Goal: Task Accomplishment & Management: Complete application form

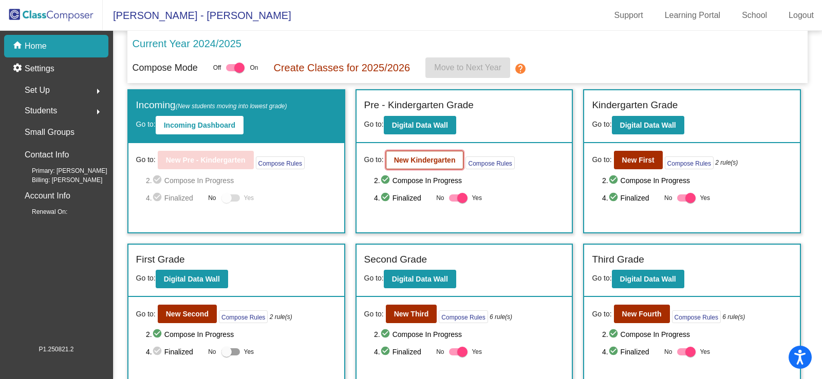
click at [429, 163] on b "New Kindergarten" at bounding box center [425, 160] width 62 height 8
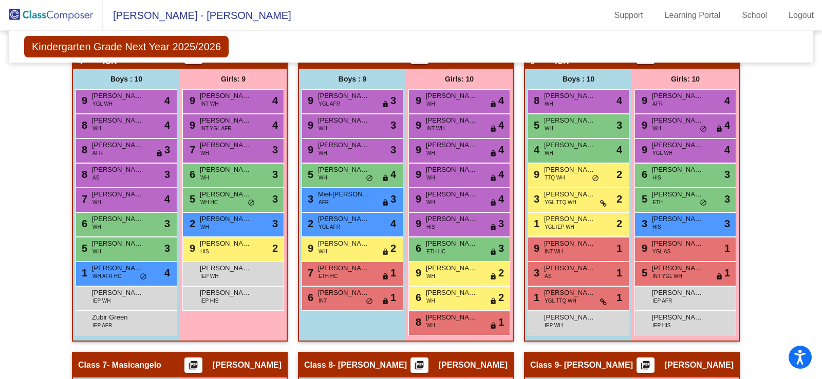
scroll to position [719, 0]
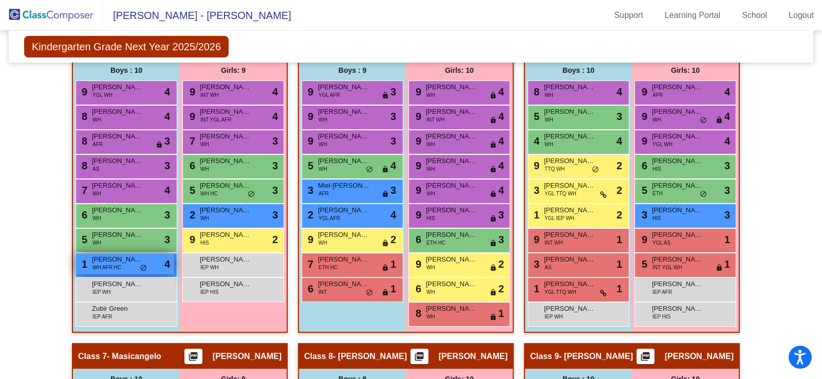
click at [159, 265] on div "1 Maxton [PERSON_NAME] AFR HC lock do_not_disturb_alt 4" at bounding box center [125, 264] width 98 height 21
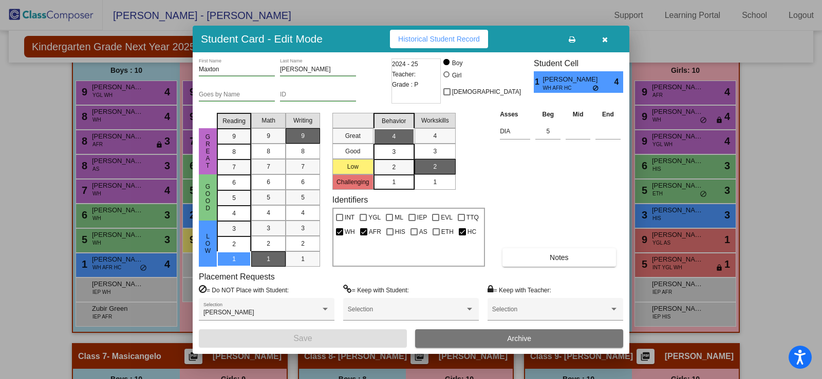
click at [0, 141] on div at bounding box center [411, 189] width 822 height 379
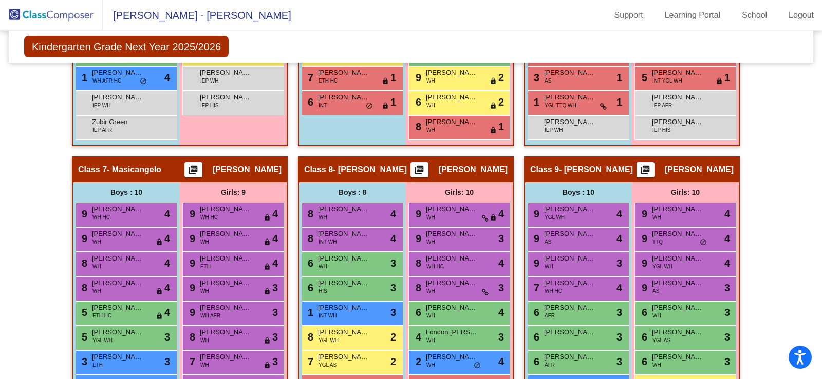
scroll to position [924, 0]
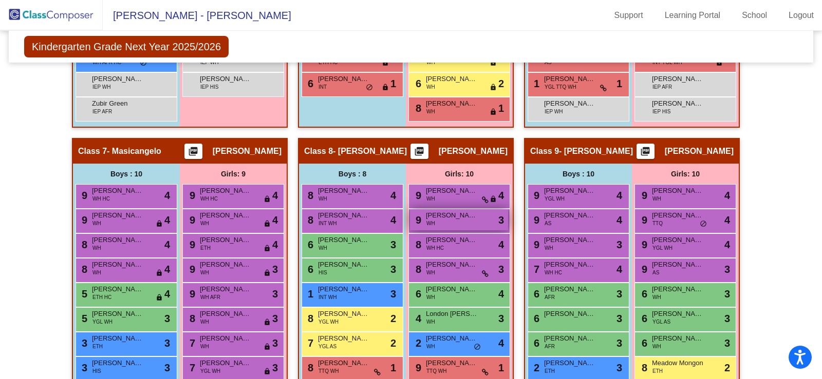
click at [477, 217] on div "9 [PERSON_NAME] WH lock do_not_disturb_alt 3" at bounding box center [459, 219] width 98 height 21
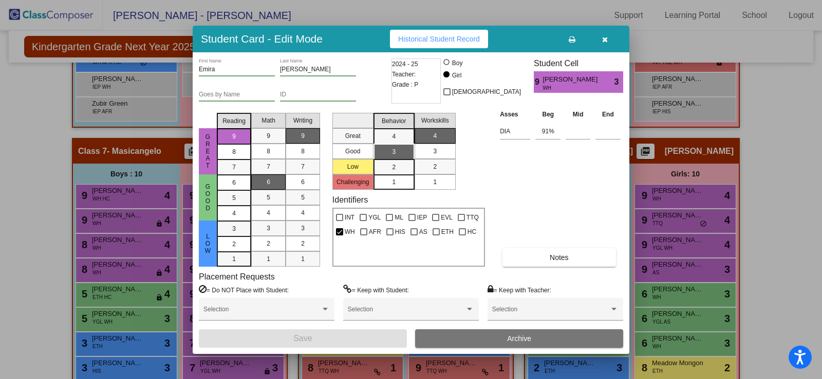
click at [699, 205] on div at bounding box center [411, 189] width 822 height 379
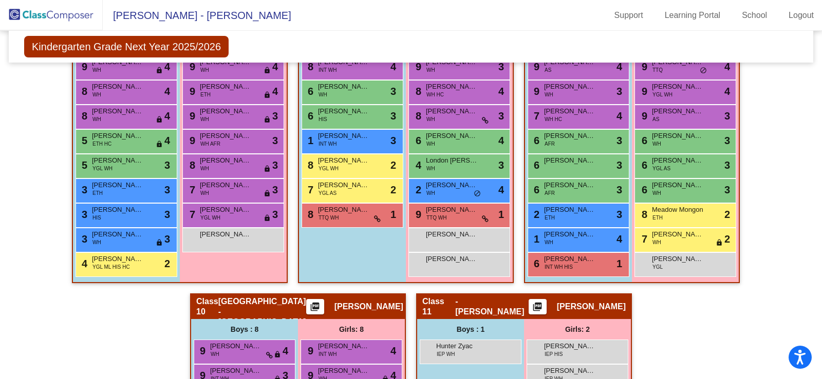
scroll to position [1078, 0]
click at [471, 238] on span "[PERSON_NAME]" at bounding box center [451, 234] width 51 height 10
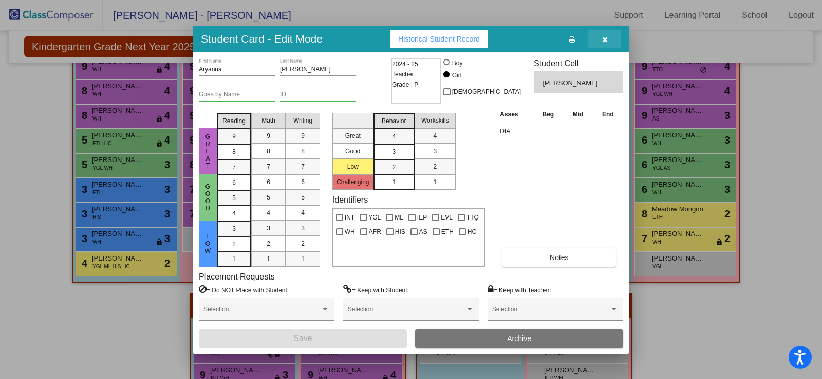
click at [607, 38] on icon "button" at bounding box center [605, 39] width 6 height 7
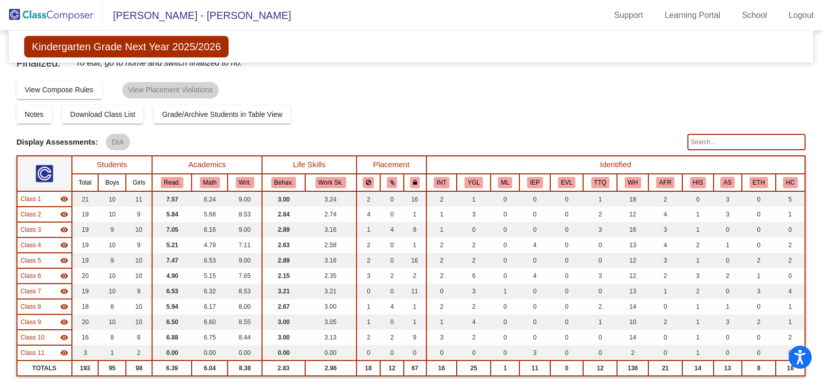
scroll to position [0, 0]
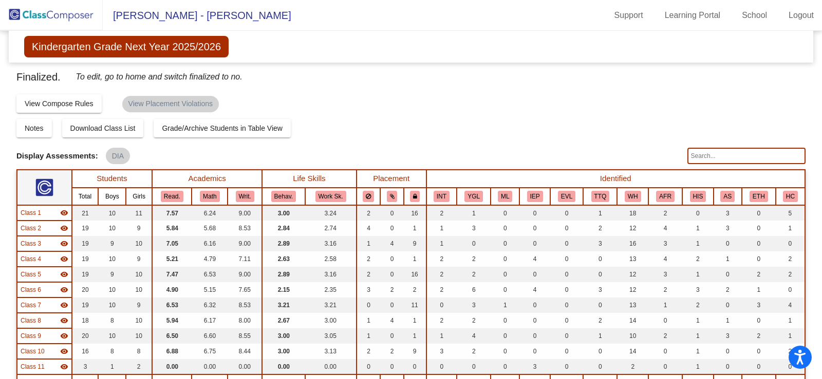
click at [49, 13] on img at bounding box center [51, 15] width 103 height 30
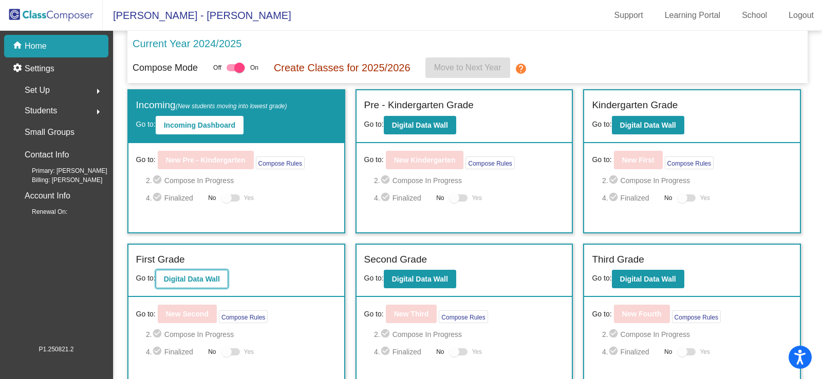
click at [182, 278] on b "Digital Data Wall" at bounding box center [192, 279] width 56 height 8
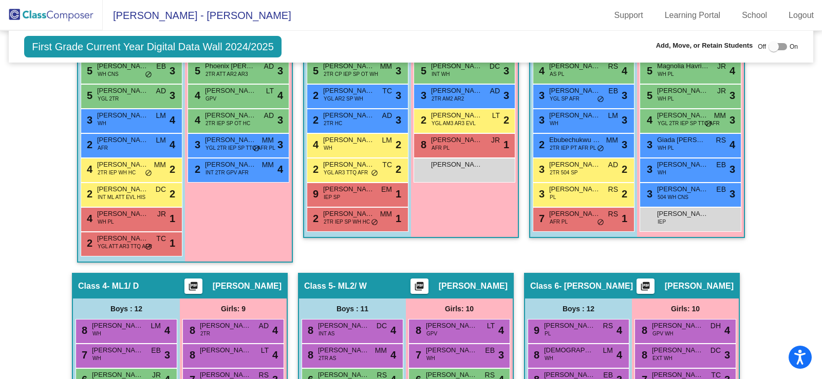
scroll to position [361, 0]
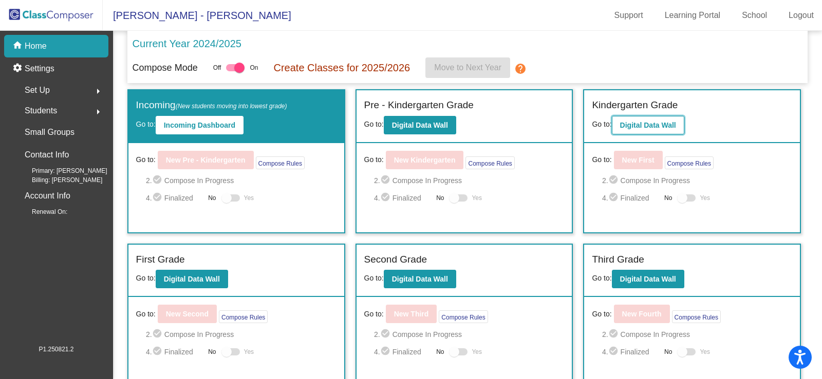
click at [660, 129] on button "Digital Data Wall" at bounding box center [648, 125] width 72 height 18
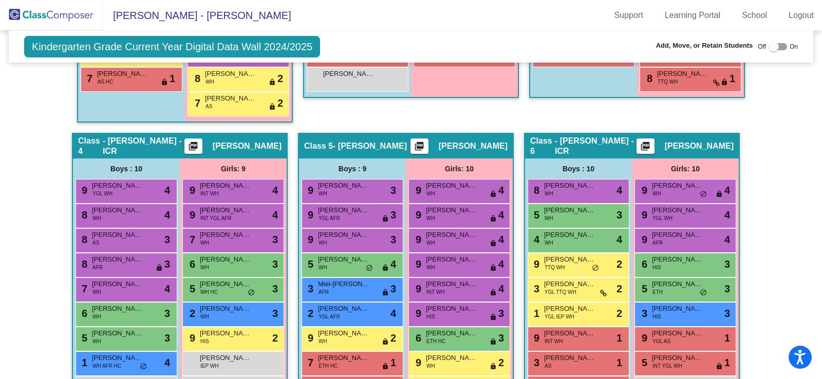
scroll to position [667, 0]
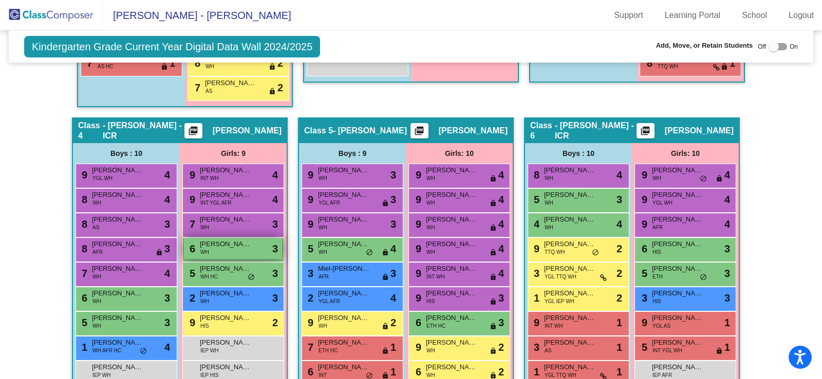
click at [239, 251] on div "6 [PERSON_NAME] WH lock do_not_disturb_alt 3" at bounding box center [233, 248] width 98 height 21
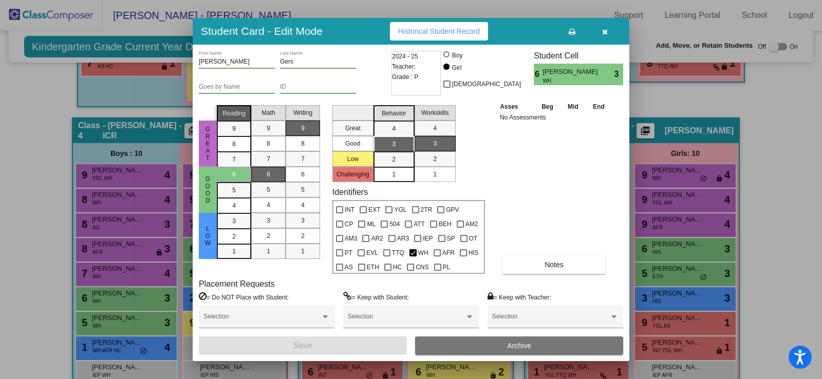
click at [231, 114] on span "Reading" at bounding box center [233, 113] width 23 height 9
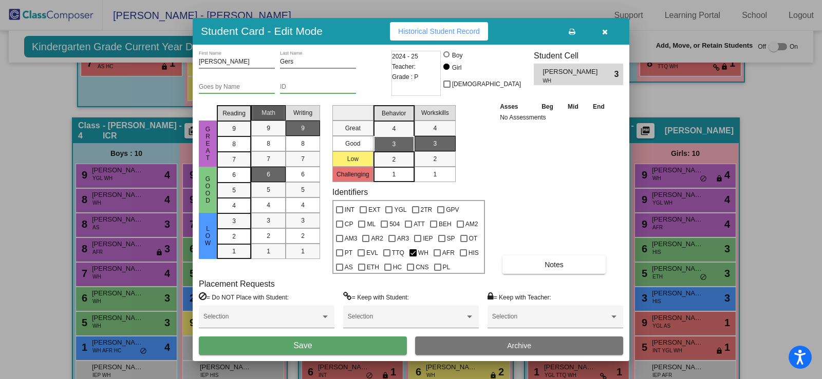
click at [275, 113] on span "Math" at bounding box center [268, 112] width 14 height 9
click at [305, 111] on span "Writing" at bounding box center [302, 112] width 19 height 9
click at [404, 108] on div "Behavior" at bounding box center [393, 113] width 41 height 15
click at [441, 108] on span "Workskills" at bounding box center [435, 112] width 28 height 9
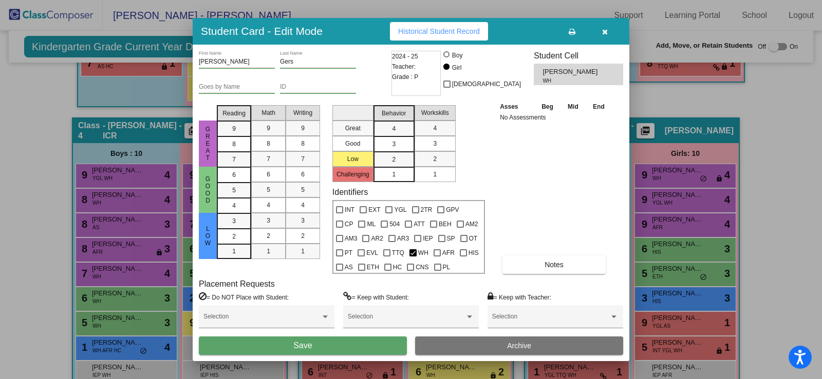
click at [336, 349] on button "Save" at bounding box center [303, 346] width 208 height 18
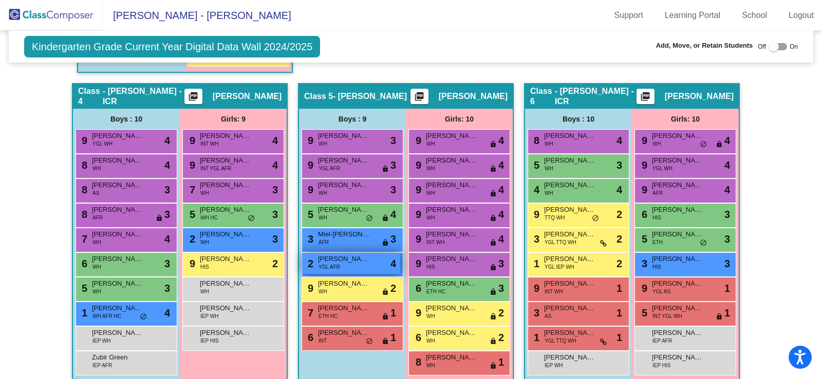
scroll to position [719, 0]
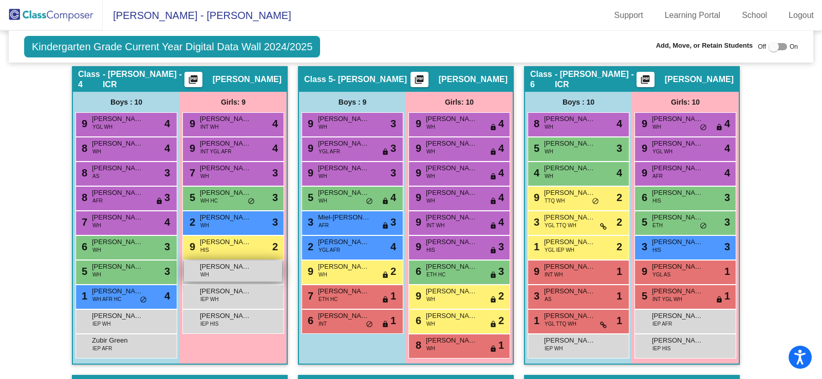
click at [235, 276] on div "[PERSON_NAME] WH lock do_not_disturb_alt" at bounding box center [233, 271] width 98 height 21
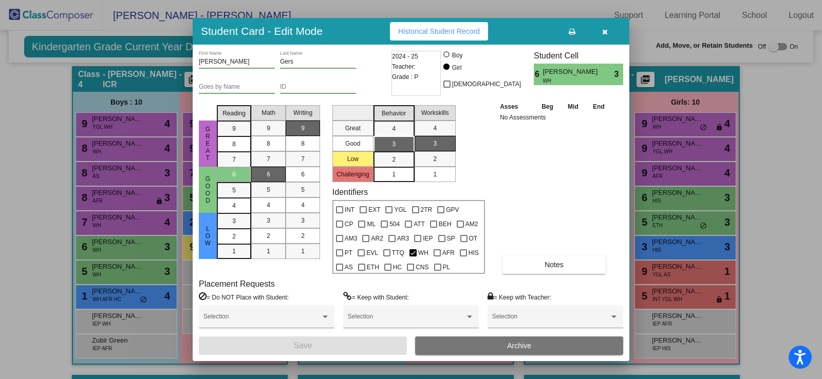
click at [188, 340] on div at bounding box center [411, 189] width 822 height 379
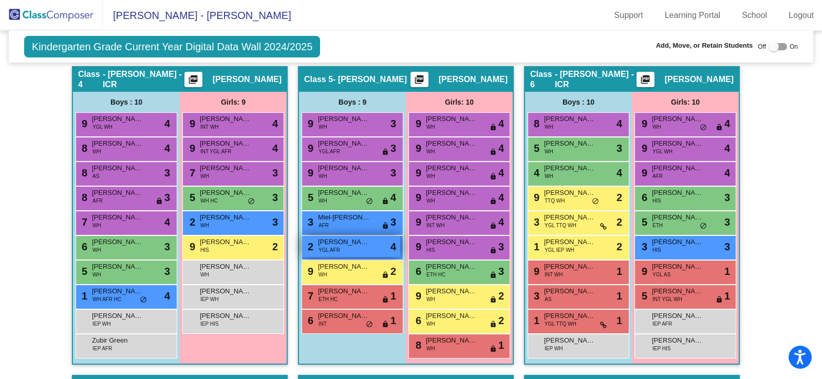
click at [341, 244] on span "[PERSON_NAME]" at bounding box center [343, 242] width 51 height 10
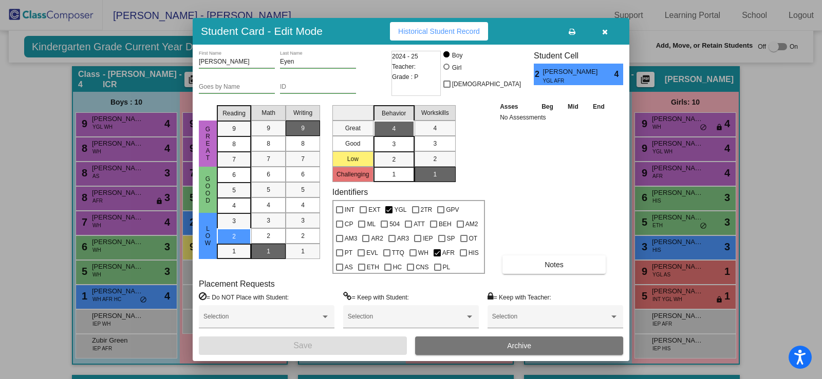
click at [524, 123] on div "Asses Beg Mid End No Assessments Notes" at bounding box center [554, 187] width 115 height 173
click at [603, 28] on span "button" at bounding box center [605, 31] width 6 height 8
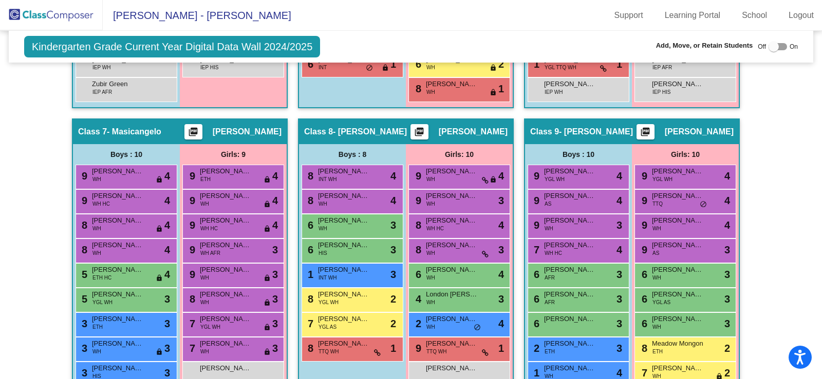
scroll to position [822, 0]
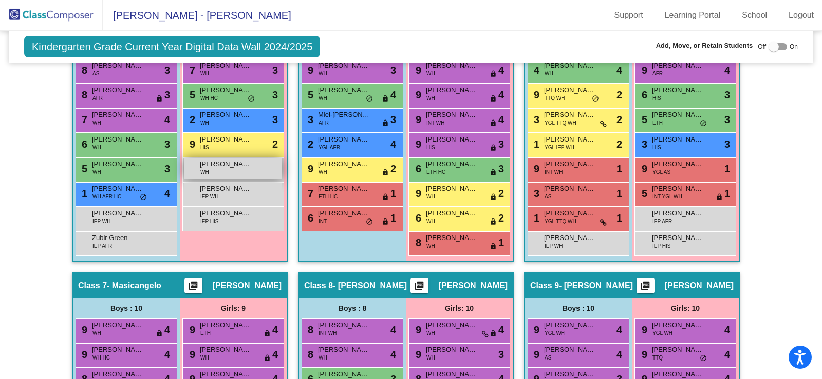
click at [254, 165] on div "[PERSON_NAME] WH lock do_not_disturb_alt" at bounding box center [233, 168] width 98 height 21
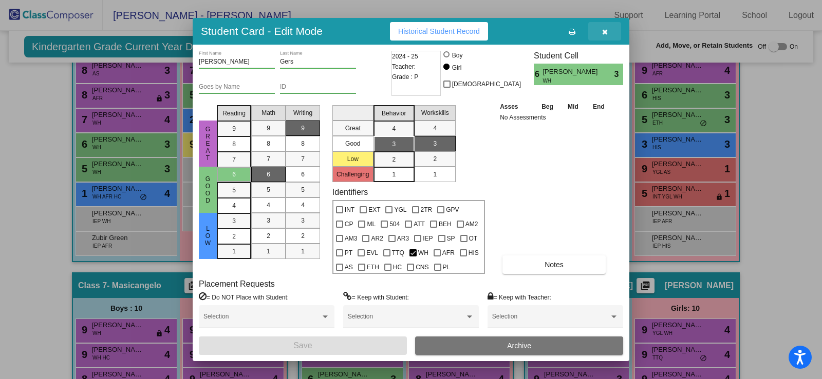
click at [602, 29] on icon "button" at bounding box center [605, 31] width 6 height 7
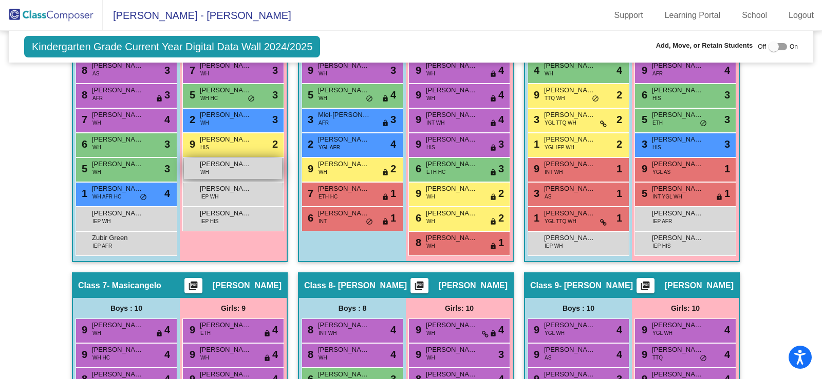
click at [209, 170] on div "[PERSON_NAME] WH lock do_not_disturb_alt" at bounding box center [233, 168] width 98 height 21
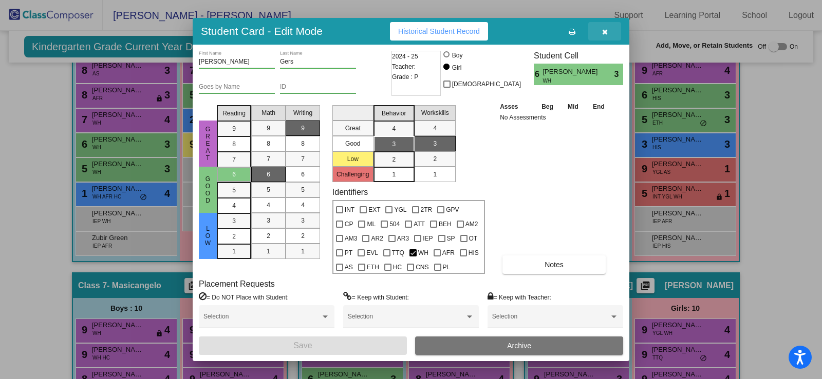
click at [610, 27] on button "button" at bounding box center [604, 31] width 33 height 18
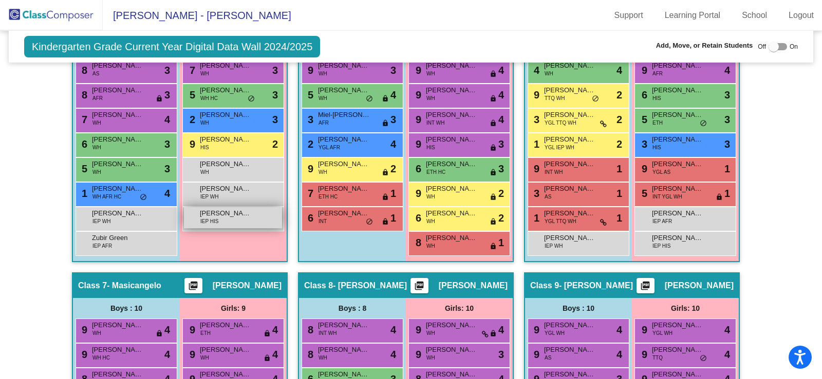
click at [261, 224] on div "[PERSON_NAME] IEP HIS lock do_not_disturb_alt" at bounding box center [233, 217] width 98 height 21
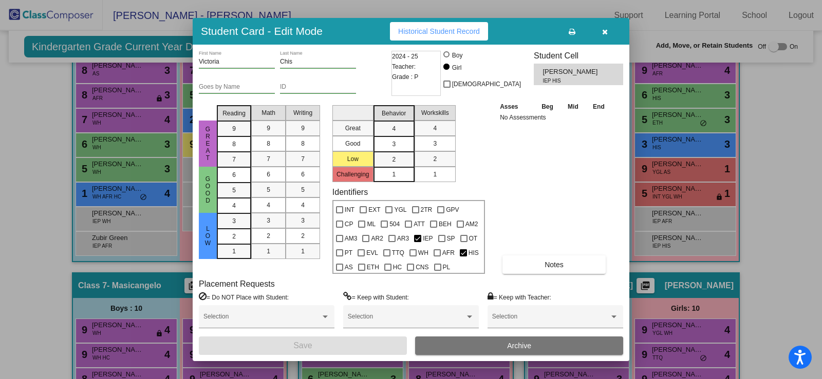
click at [609, 33] on button "button" at bounding box center [604, 31] width 33 height 18
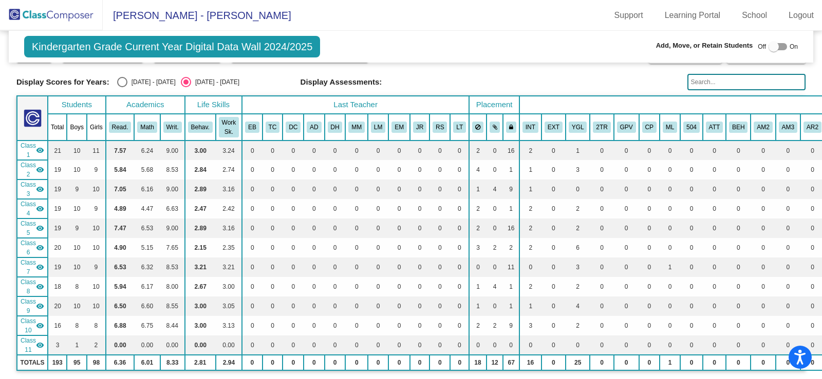
scroll to position [0, 0]
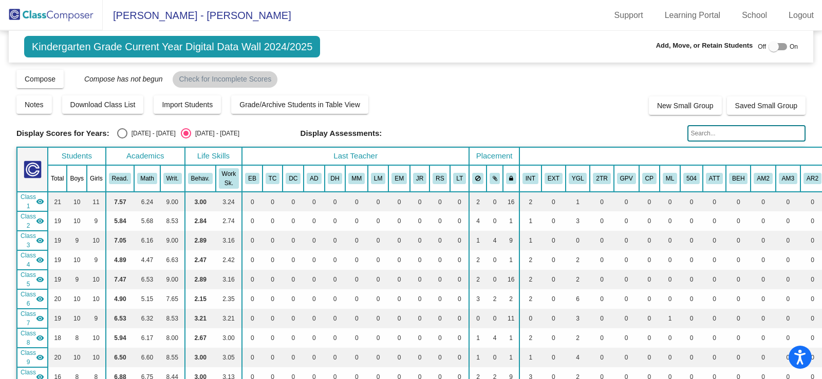
click at [77, 49] on span "Kindergarten Grade Current Year Digital Data Wall 2024/2025" at bounding box center [172, 47] width 296 height 22
click at [46, 9] on img at bounding box center [51, 15] width 103 height 30
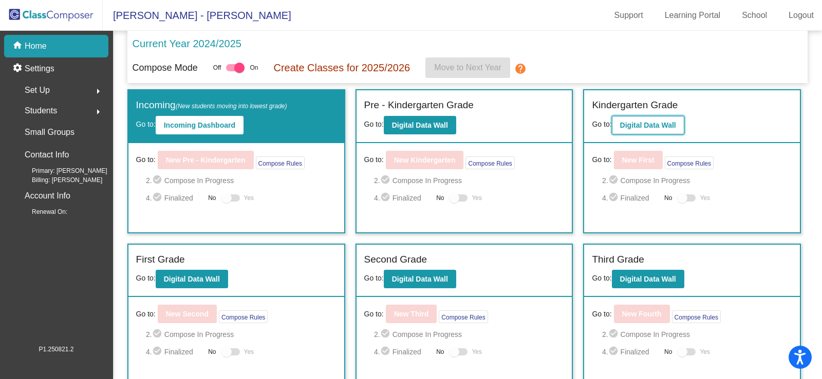
click at [653, 126] on b "Digital Data Wall" at bounding box center [648, 125] width 56 height 8
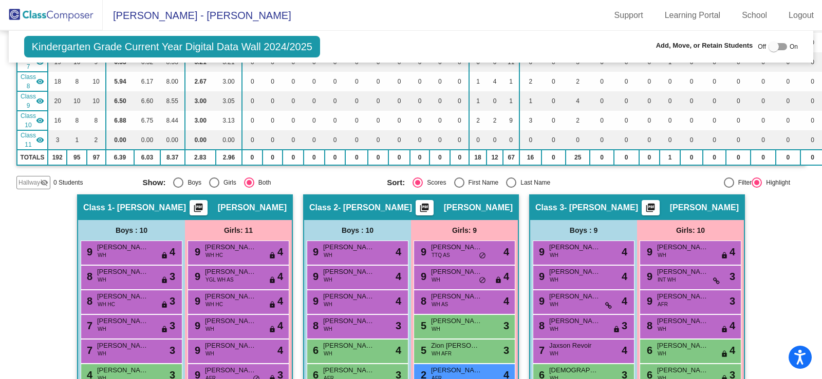
scroll to position [103, 0]
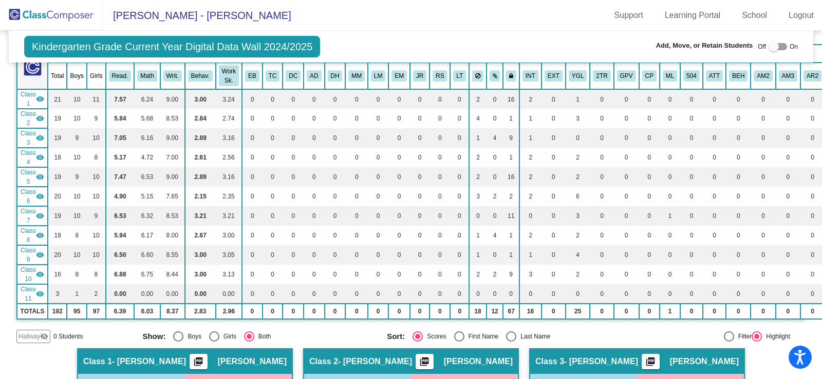
click at [772, 49] on div at bounding box center [773, 47] width 10 height 10
checkbox input "true"
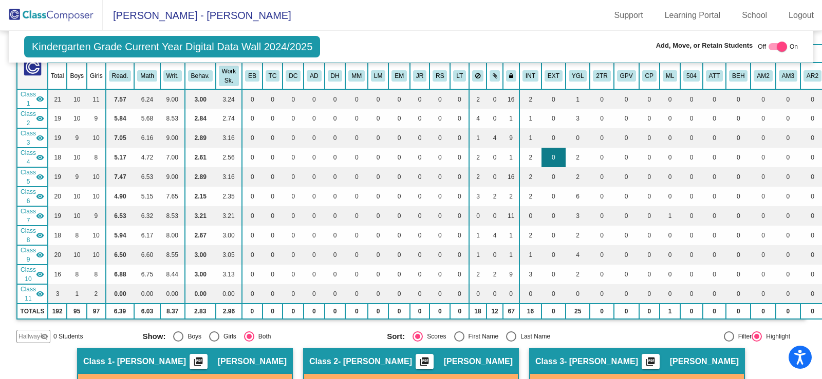
scroll to position [0, 0]
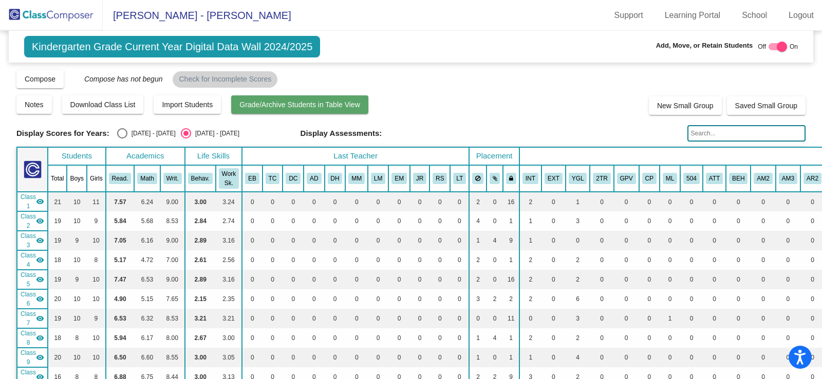
click at [255, 113] on button "Grade/Archive Students in Table View" at bounding box center [299, 105] width 137 height 18
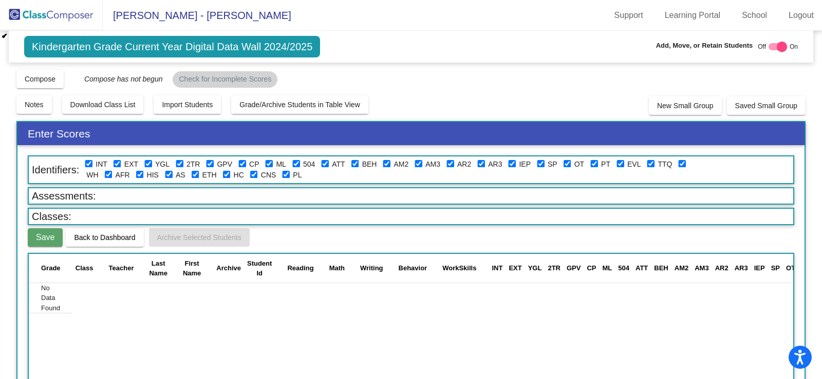
click at [68, 11] on img at bounding box center [51, 15] width 103 height 30
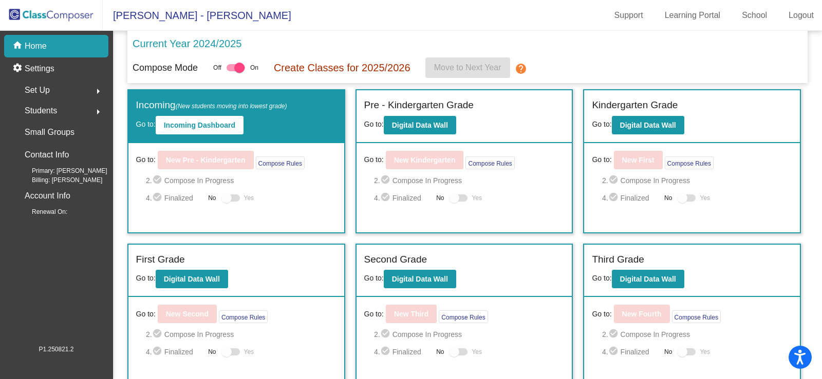
click at [96, 113] on mat-icon "arrow_right" at bounding box center [98, 112] width 12 height 12
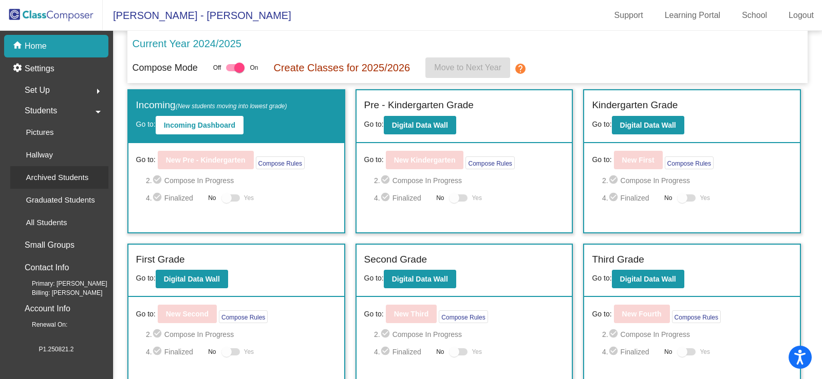
click at [67, 176] on p "Archived Students" at bounding box center [57, 177] width 63 height 12
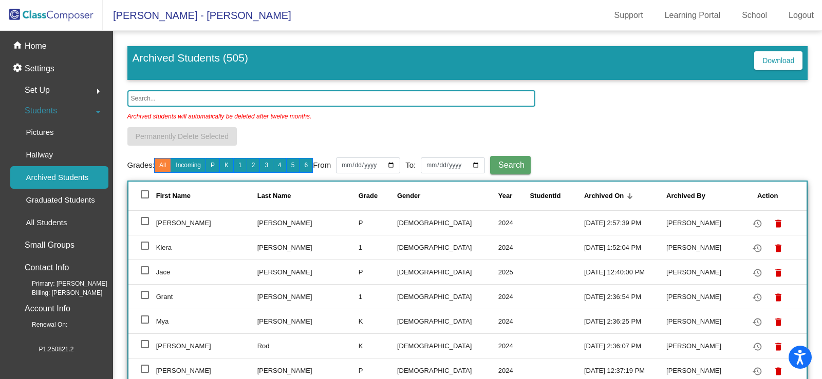
click at [194, 101] on input "text" at bounding box center [331, 98] width 408 height 16
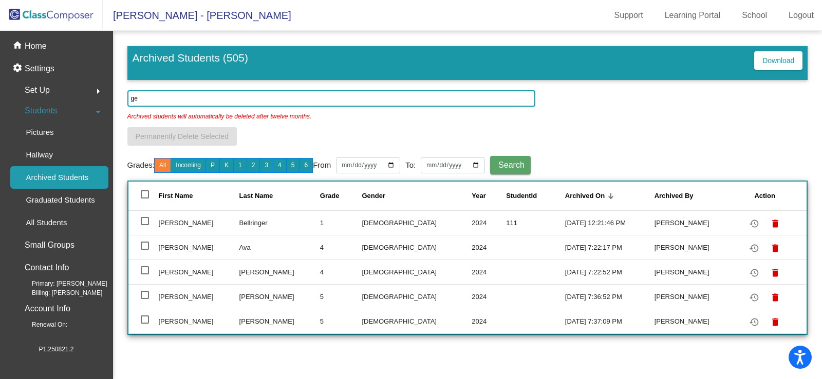
type input "g"
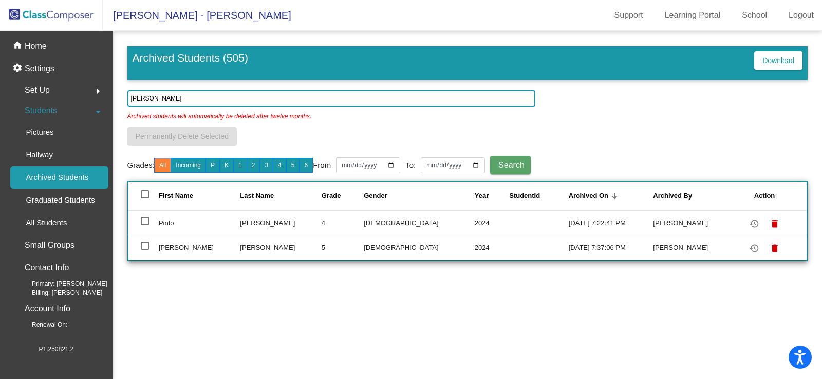
type input "[PERSON_NAME]"
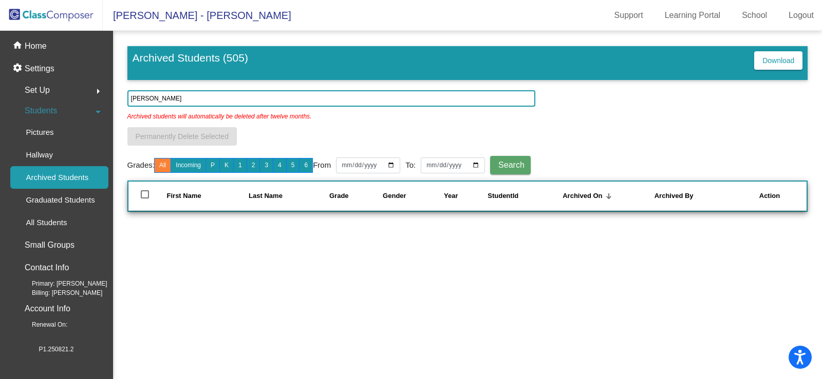
drag, startPoint x: 184, startPoint y: 97, endPoint x: 122, endPoint y: 93, distance: 62.7
click at [122, 93] on mat-sidenav-content "Archived Students (505) Download adriana Archived students will automatically b…" at bounding box center [467, 205] width 709 height 349
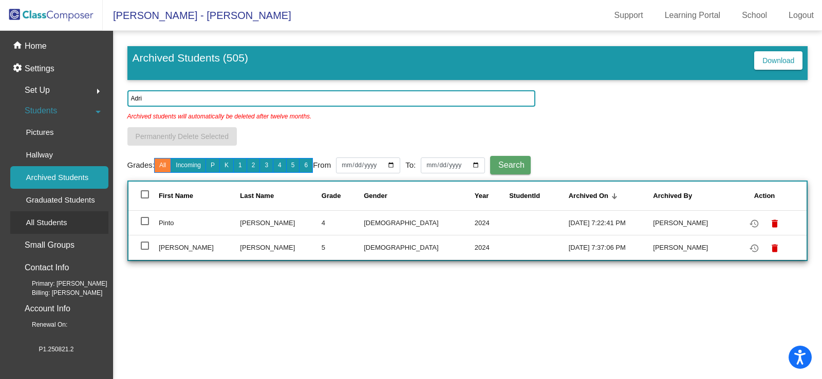
type input "Adri"
click at [72, 215] on div "All Students" at bounding box center [42, 223] width 65 height 23
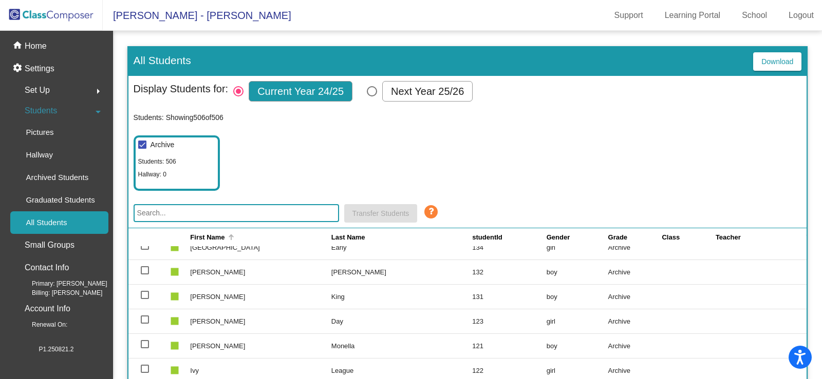
scroll to position [308, 0]
click at [371, 89] on div "Select Columns" at bounding box center [372, 91] width 10 height 10
click at [371, 97] on input "Next Year 25/26" at bounding box center [371, 97] width 1 height 1
radio input "true"
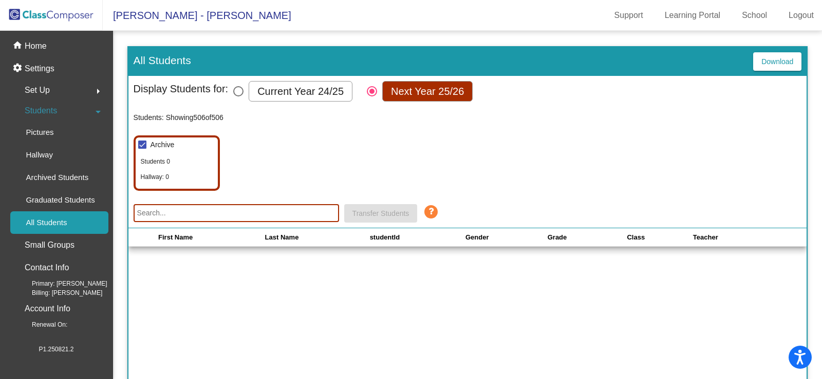
scroll to position [0, 0]
click at [247, 90] on label "Current Year 24/25" at bounding box center [292, 91] width 119 height 21
click at [238, 97] on input "Current Year 24/25" at bounding box center [238, 97] width 1 height 1
radio input "true"
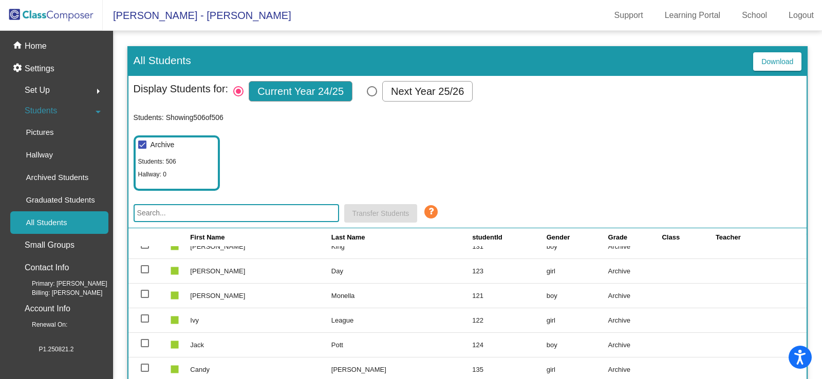
scroll to position [359, 0]
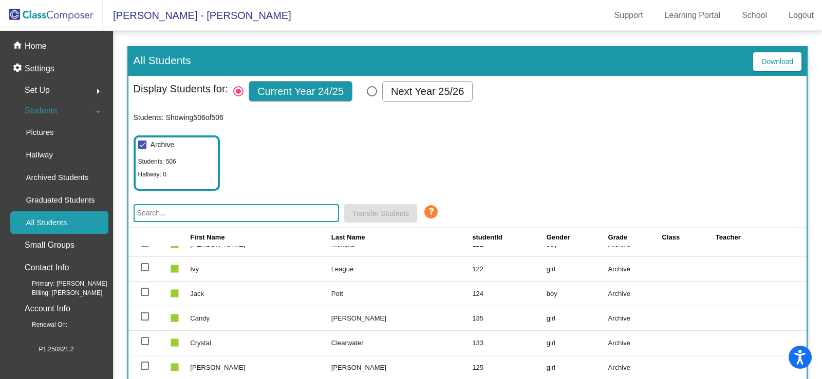
click at [242, 213] on input "text" at bounding box center [235, 213] width 205 height 18
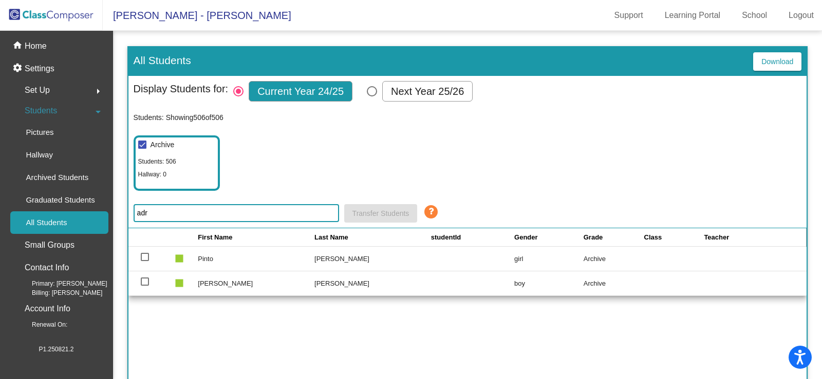
scroll to position [0, 0]
type input "adria"
click at [36, 13] on img at bounding box center [51, 15] width 103 height 30
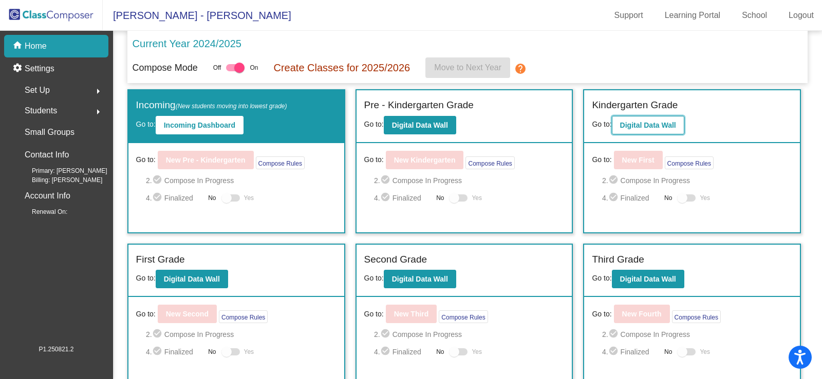
click at [649, 133] on button "Digital Data Wall" at bounding box center [648, 125] width 72 height 18
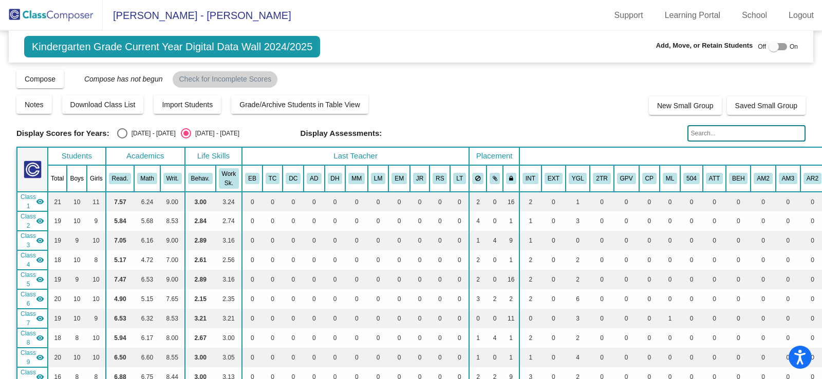
click at [34, 259] on span "Class 4" at bounding box center [28, 260] width 15 height 18
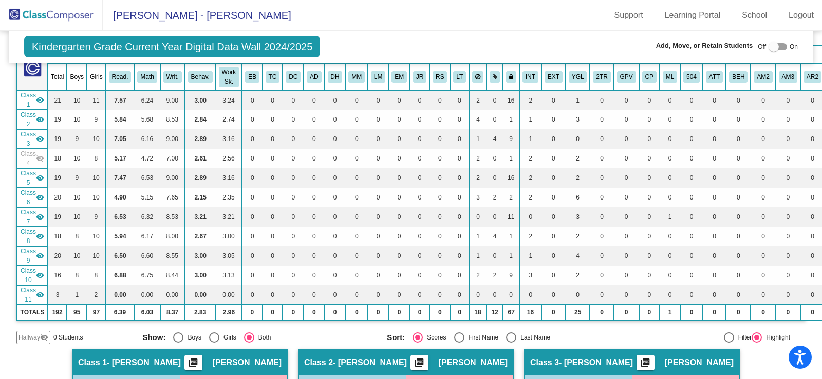
scroll to position [103, 0]
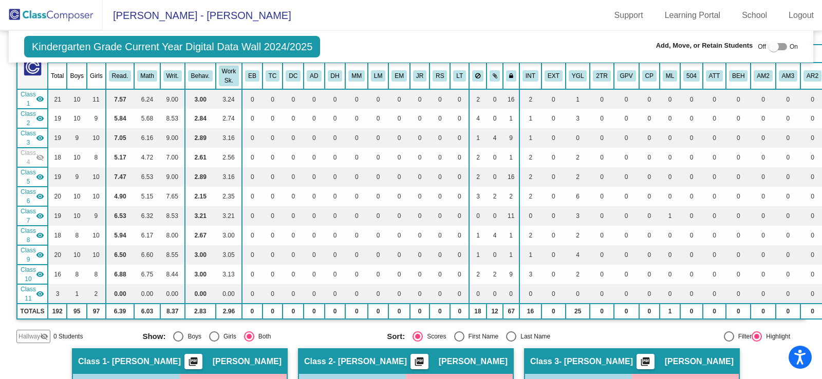
click at [30, 161] on span "Class 4" at bounding box center [28, 157] width 15 height 18
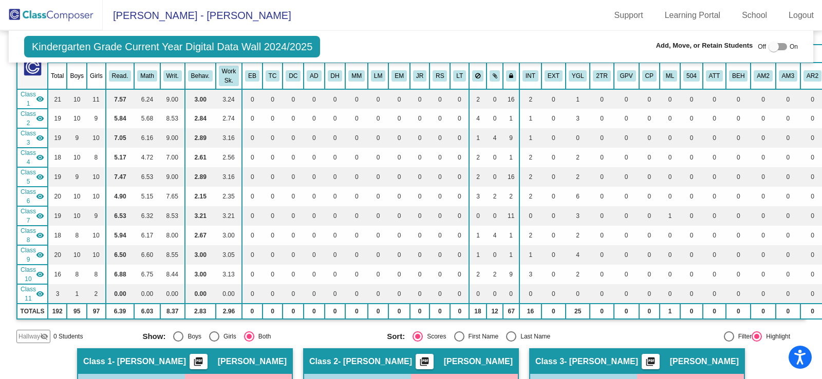
click at [30, 161] on span "Class 4" at bounding box center [28, 157] width 15 height 18
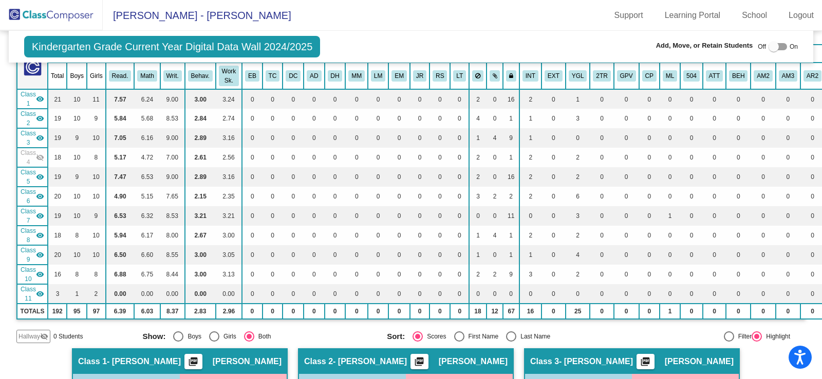
click at [29, 161] on span "Class 4" at bounding box center [28, 157] width 15 height 18
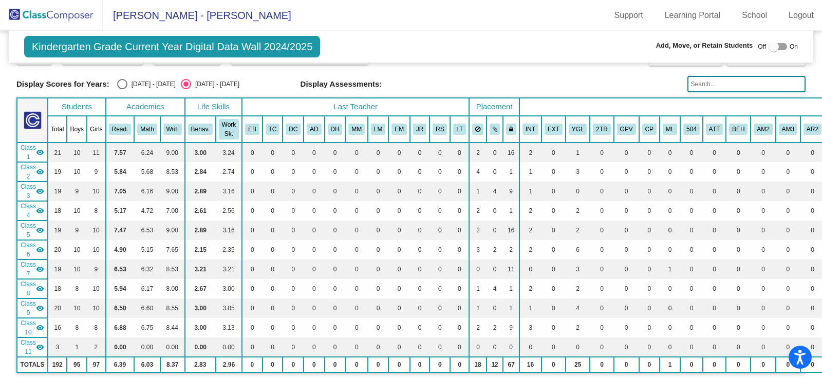
scroll to position [0, 0]
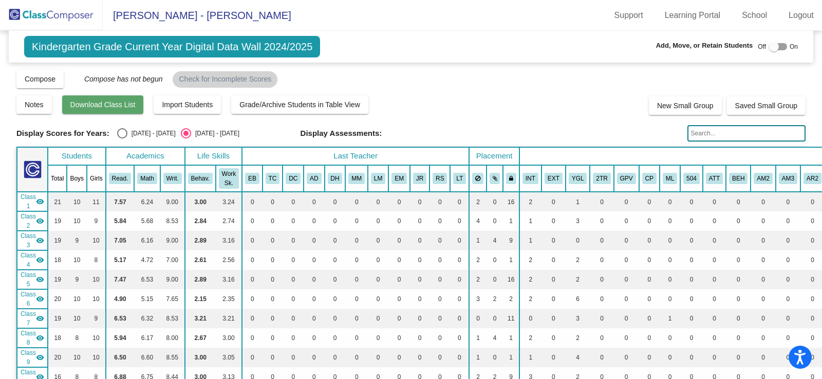
click at [130, 101] on span "Download Class List" at bounding box center [102, 105] width 65 height 8
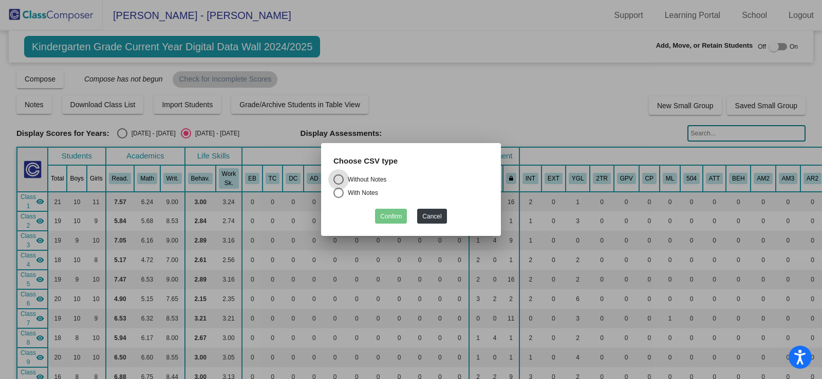
click at [344, 194] on div "With Notes" at bounding box center [361, 192] width 34 height 9
click at [338, 198] on input "With Notes" at bounding box center [338, 198] width 1 height 1
radio input "true"
click at [394, 215] on button "Confirm" at bounding box center [391, 216] width 32 height 15
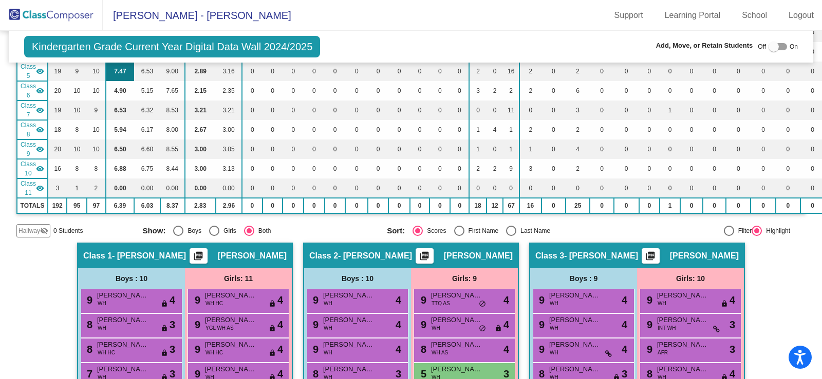
scroll to position [205, 0]
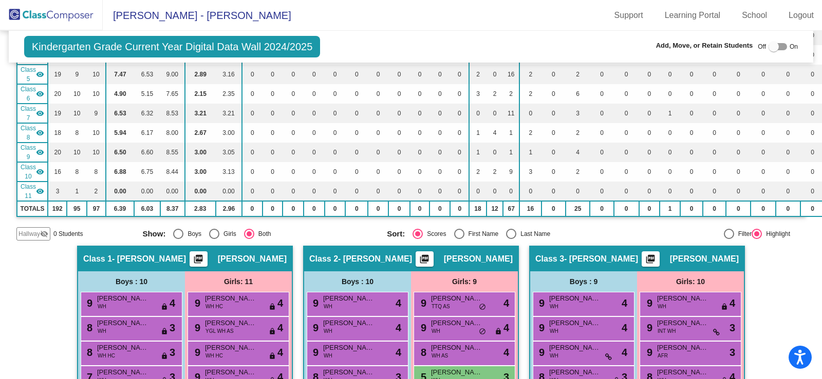
drag, startPoint x: 42, startPoint y: 18, endPoint x: 59, endPoint y: 18, distance: 16.4
click at [43, 18] on img at bounding box center [51, 15] width 103 height 30
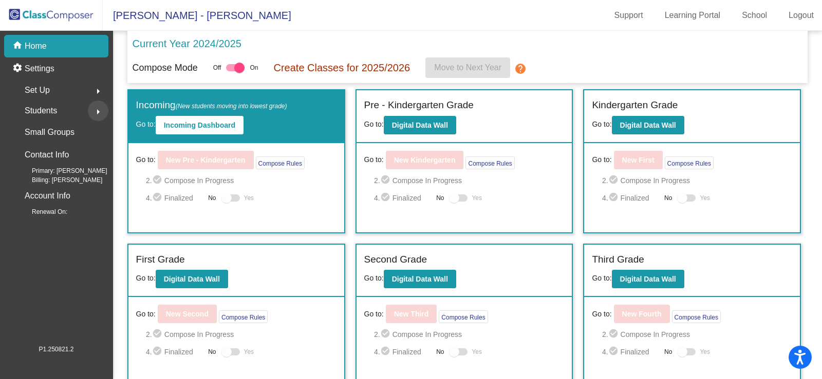
click at [92, 109] on mat-icon "arrow_right" at bounding box center [98, 112] width 12 height 12
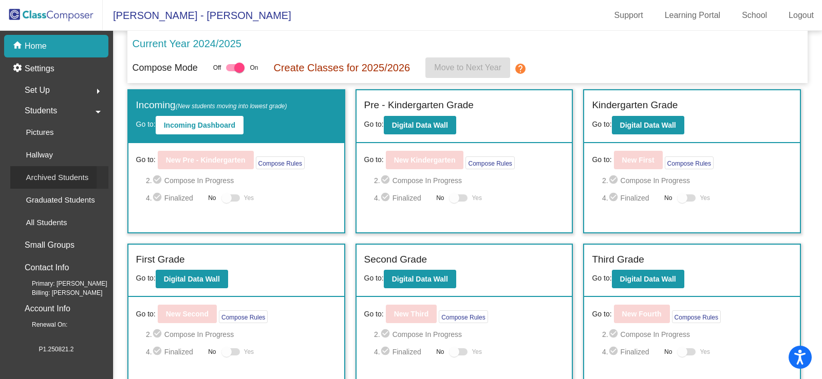
click at [51, 181] on p "Archived Students" at bounding box center [57, 177] width 63 height 12
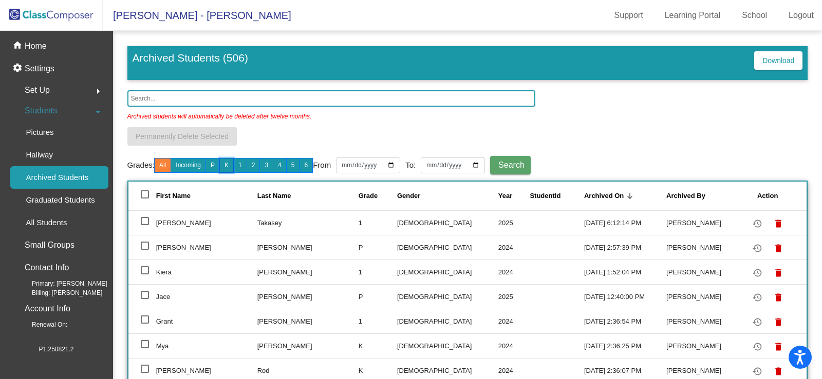
click at [228, 165] on button "K" at bounding box center [226, 165] width 14 height 15
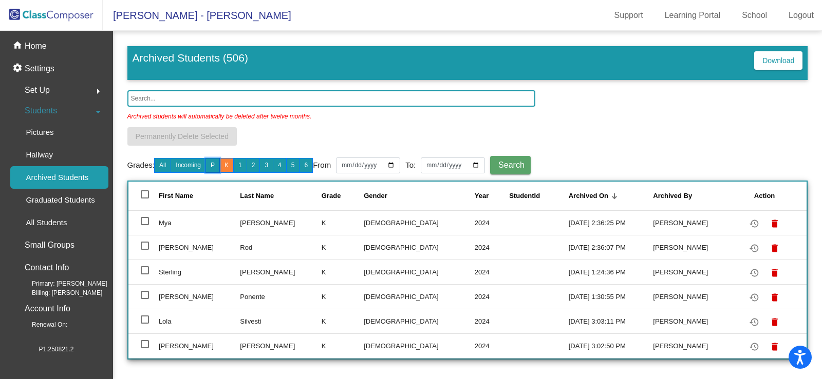
click at [220, 163] on button "P" at bounding box center [212, 165] width 14 height 15
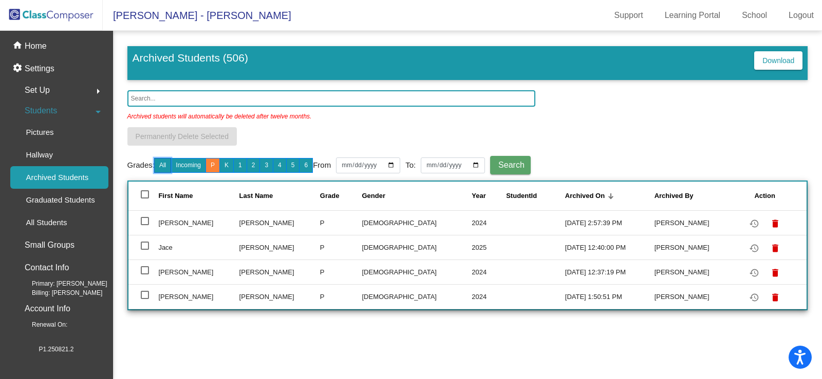
click at [169, 168] on button "All" at bounding box center [162, 165] width 17 height 15
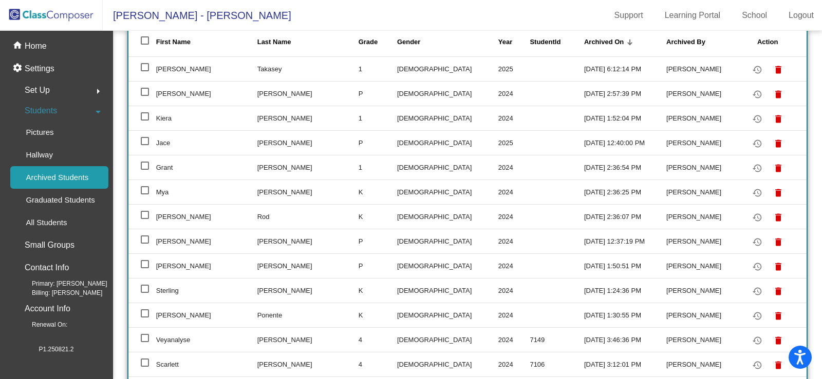
scroll to position [462, 0]
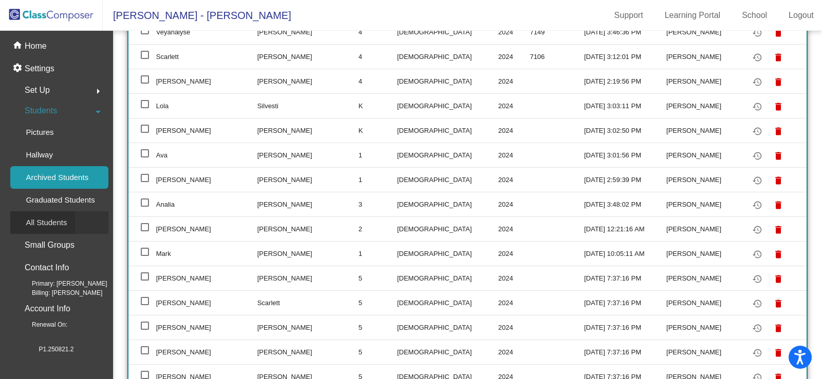
click at [46, 225] on p "All Students" at bounding box center [46, 223] width 41 height 12
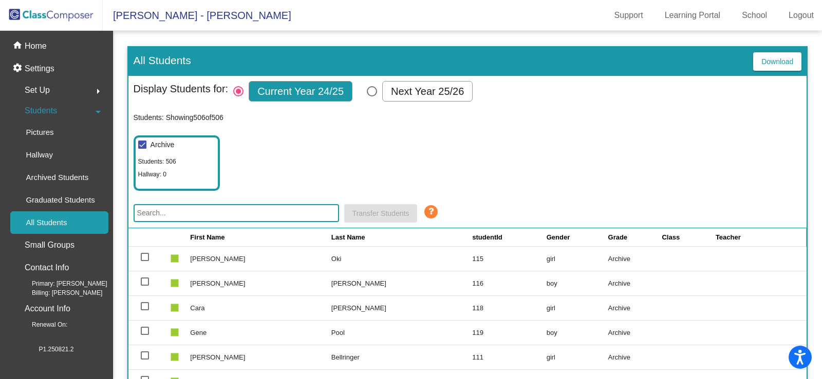
click at [244, 205] on input "text" at bounding box center [235, 213] width 205 height 18
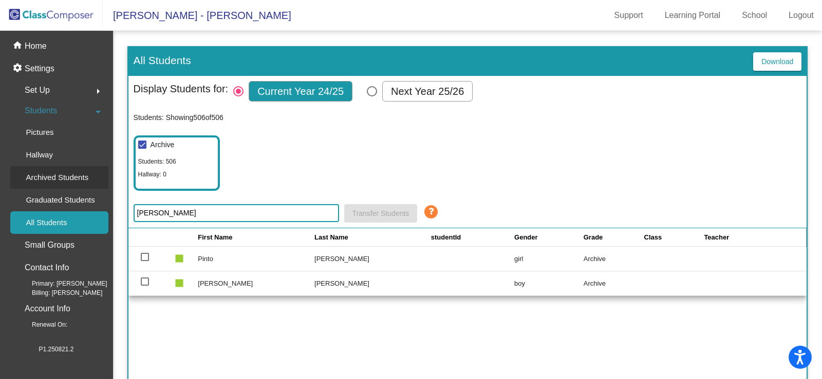
type input "[PERSON_NAME]"
click at [52, 181] on p "Archived Students" at bounding box center [57, 177] width 63 height 12
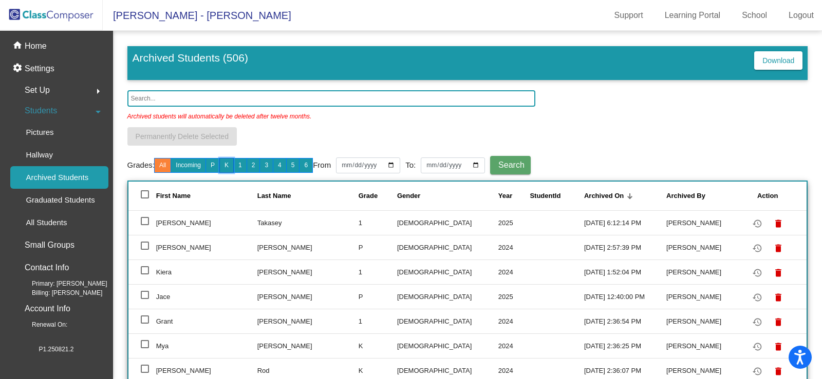
click at [231, 166] on button "K" at bounding box center [226, 165] width 14 height 15
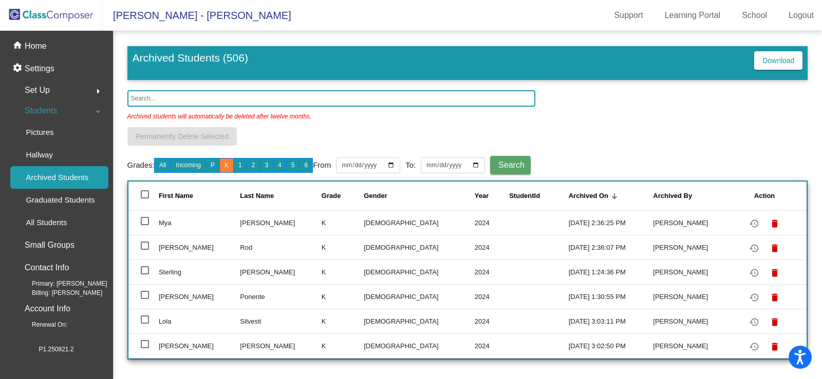
click at [209, 98] on input "text" at bounding box center [331, 98] width 408 height 16
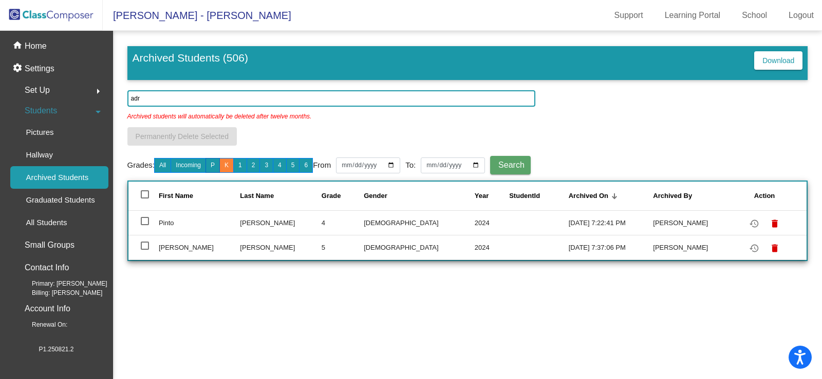
type input "adr"
click at [220, 165] on button "P" at bounding box center [212, 165] width 14 height 15
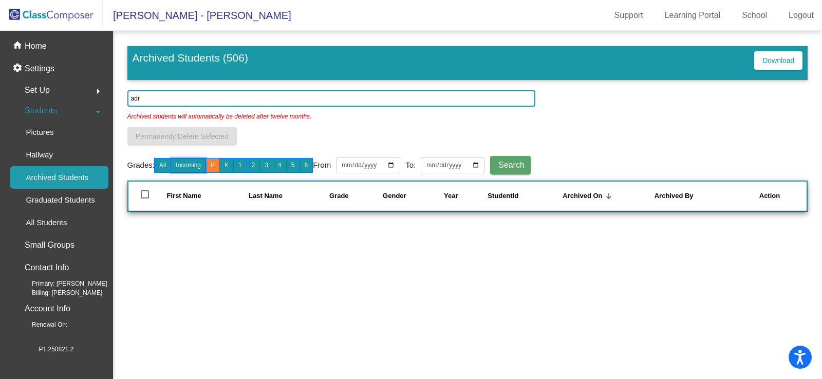
click at [198, 165] on button "Incoming" at bounding box center [187, 165] width 35 height 15
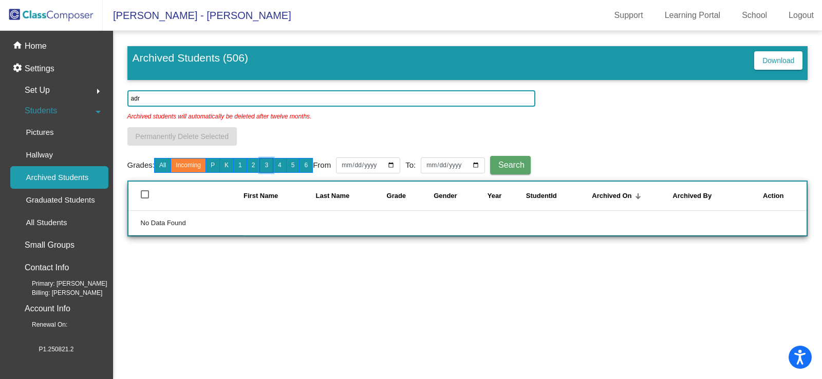
click at [269, 164] on button "3" at bounding box center [266, 165] width 14 height 15
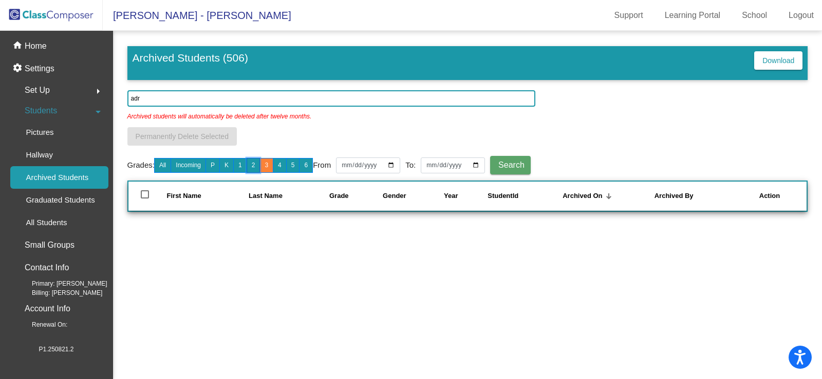
click at [255, 164] on button "2" at bounding box center [253, 165] width 14 height 15
click at [238, 166] on button "1" at bounding box center [240, 165] width 14 height 15
click at [54, 16] on img at bounding box center [51, 15] width 103 height 30
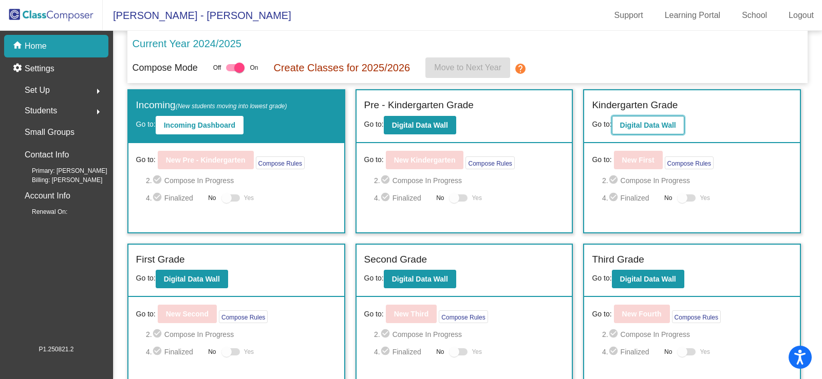
click at [633, 127] on b "Digital Data Wall" at bounding box center [648, 125] width 56 height 8
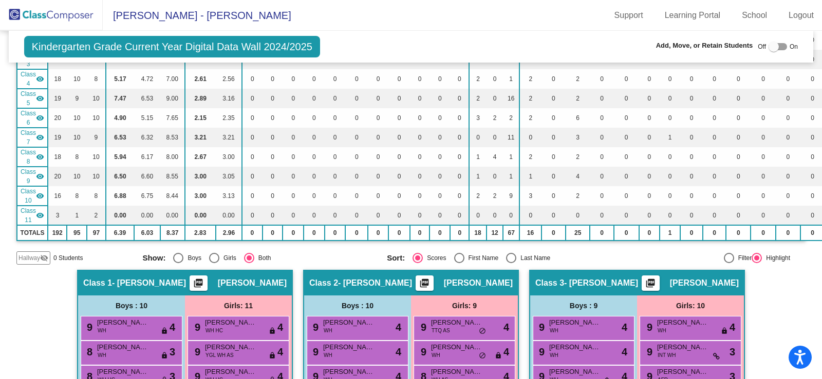
scroll to position [205, 0]
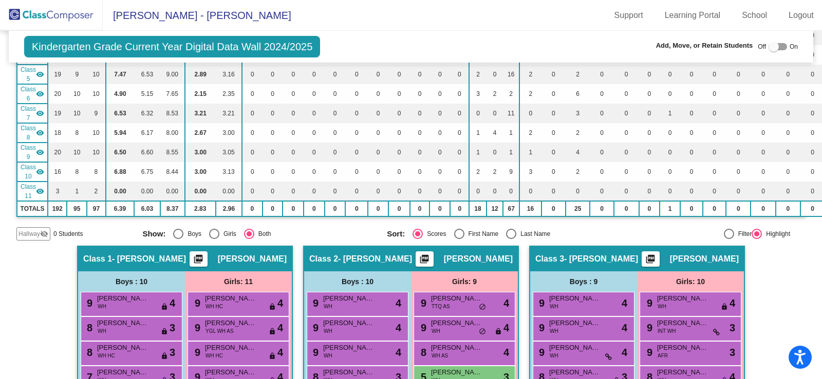
click at [35, 233] on span "Hallway" at bounding box center [29, 234] width 22 height 9
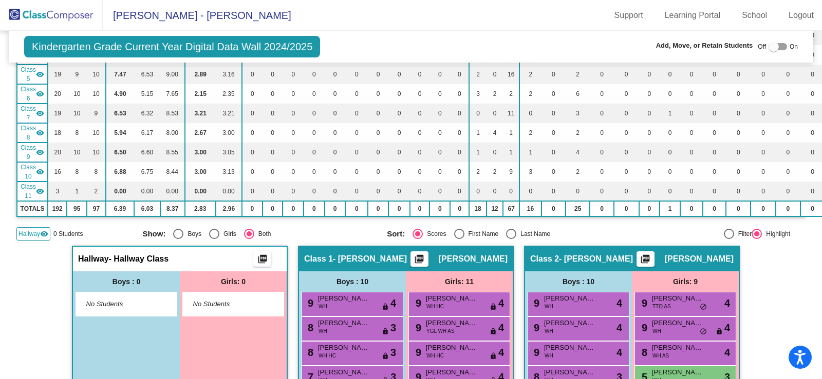
click at [241, 302] on span "No Students" at bounding box center [225, 304] width 64 height 10
click at [216, 302] on span "No Students" at bounding box center [225, 304] width 64 height 10
click at [104, 303] on span "No Students" at bounding box center [118, 304] width 64 height 10
click at [232, 298] on div "No Students" at bounding box center [233, 305] width 101 height 24
drag, startPoint x: 109, startPoint y: 293, endPoint x: 131, endPoint y: 293, distance: 22.6
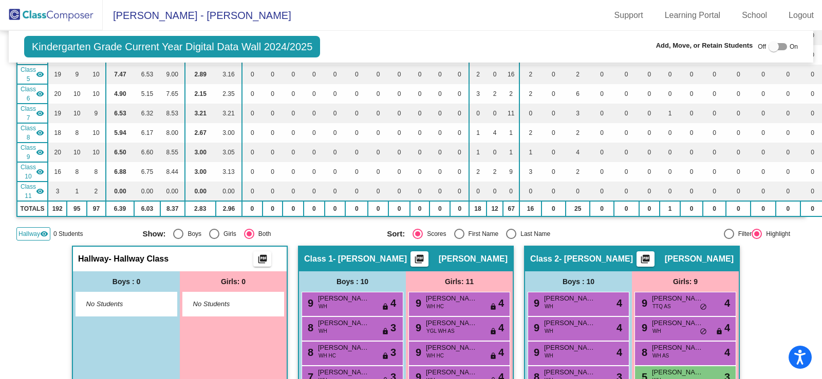
click at [131, 293] on div "No Students" at bounding box center [126, 305] width 101 height 24
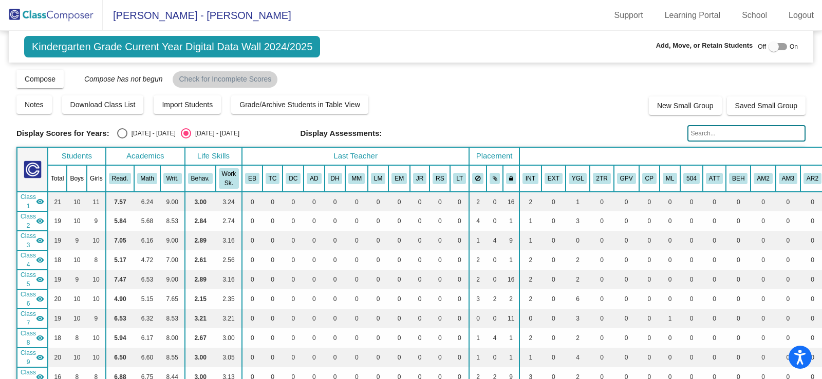
click at [768, 49] on div at bounding box center [773, 47] width 10 height 10
checkbox input "true"
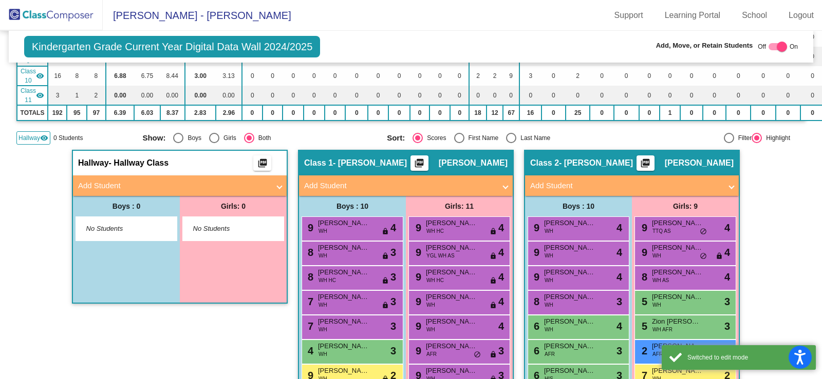
scroll to position [308, 0]
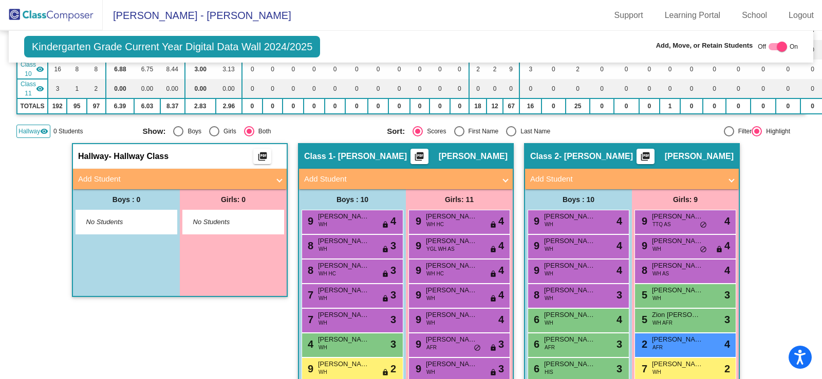
click at [208, 218] on span "No Students" at bounding box center [225, 222] width 64 height 10
click at [164, 170] on mat-expansion-panel-header "Add Student" at bounding box center [180, 179] width 214 height 21
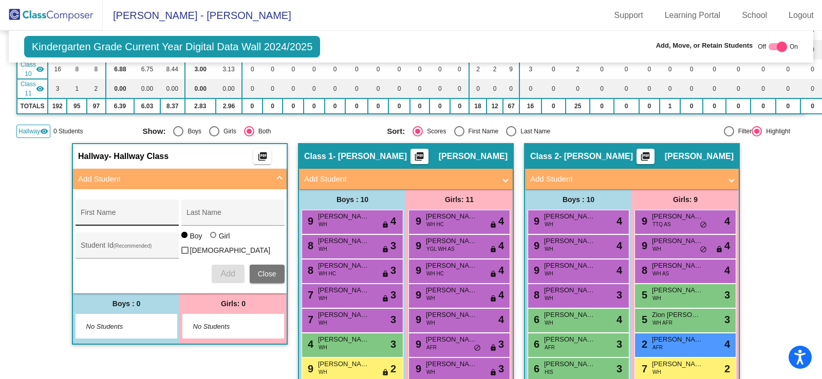
click at [117, 213] on input "First Name" at bounding box center [127, 217] width 92 height 8
type input "[PERSON_NAME]"
type input "Gers"
click at [212, 238] on div at bounding box center [213, 235] width 6 height 6
click at [214, 240] on input "Girl" at bounding box center [214, 240] width 1 height 1
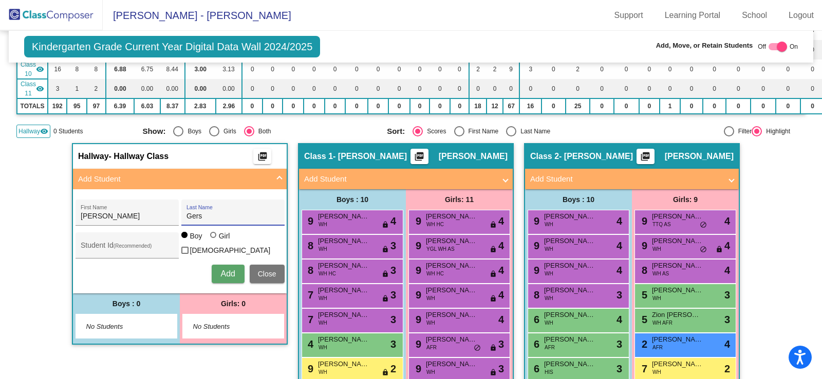
radio input "true"
click at [230, 272] on span "Add" at bounding box center [227, 274] width 14 height 9
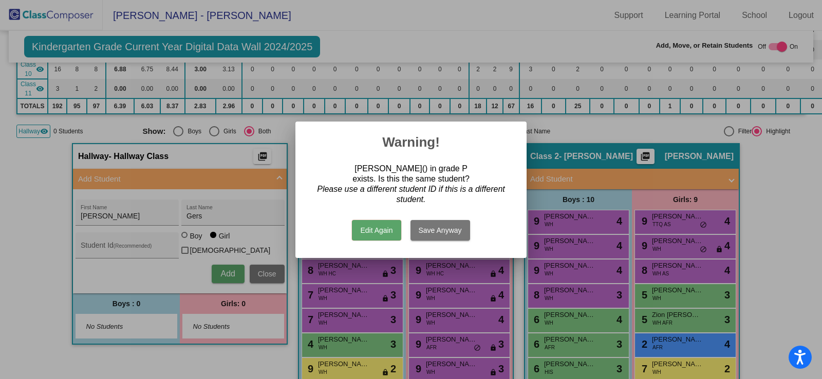
click at [387, 225] on button "Edit Again" at bounding box center [376, 230] width 49 height 21
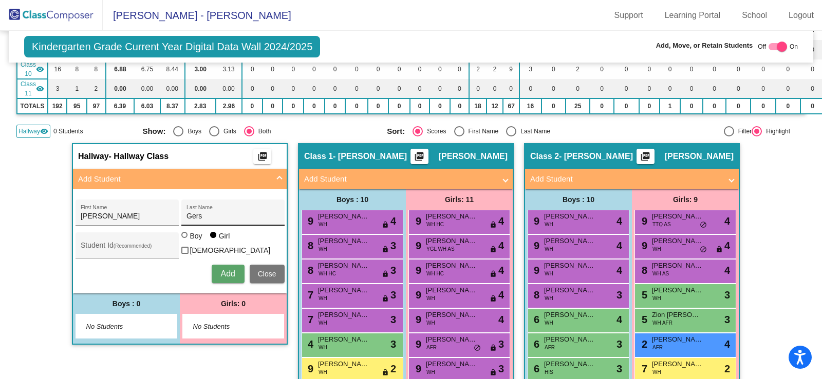
scroll to position [0, 0]
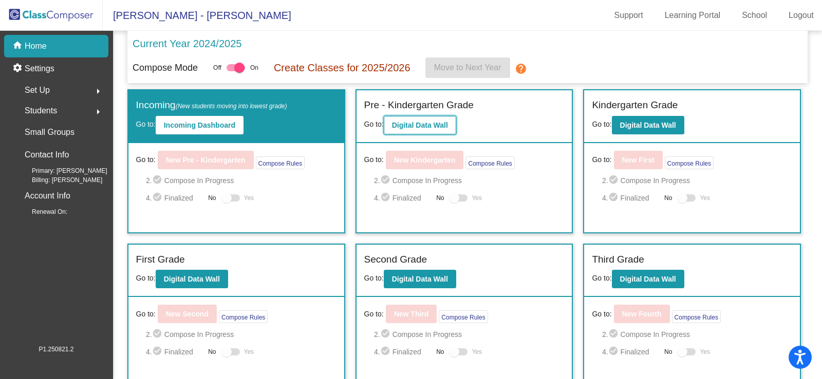
click at [440, 129] on button "Digital Data Wall" at bounding box center [420, 125] width 72 height 18
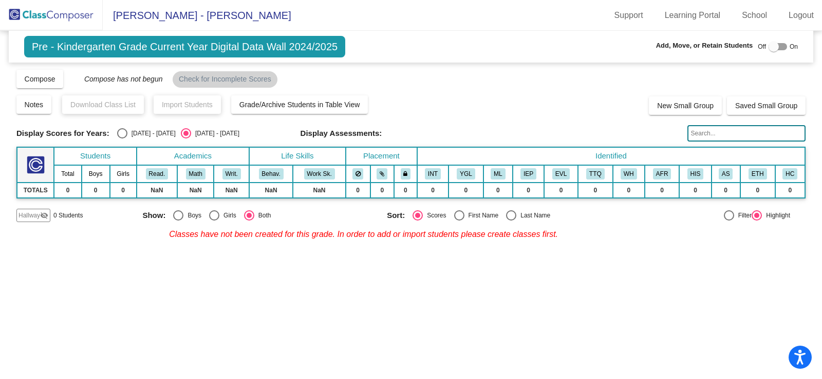
click at [772, 46] on div at bounding box center [773, 47] width 10 height 10
checkbox input "true"
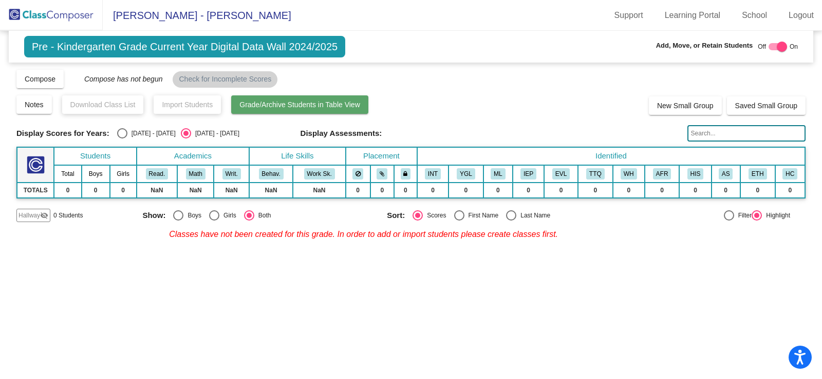
click at [353, 106] on span "Grade/Archive Students in Table View" at bounding box center [299, 105] width 121 height 8
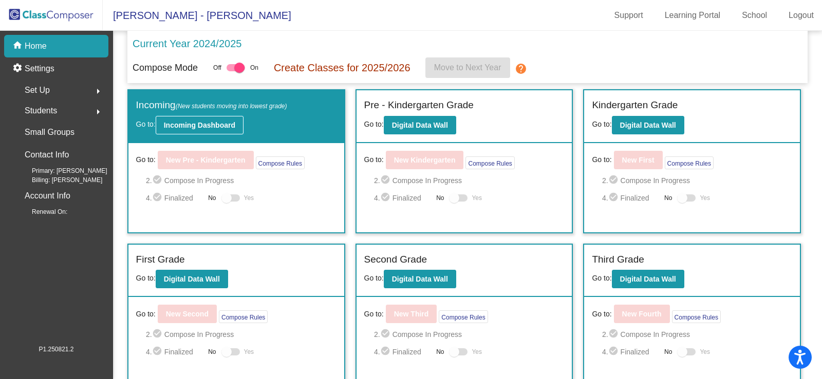
click at [185, 121] on b "Incoming Dashboard" at bounding box center [199, 125] width 71 height 8
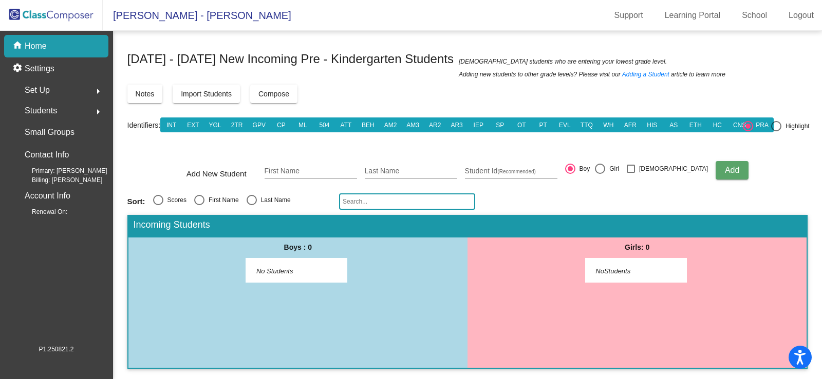
click at [46, 48] on p "Home" at bounding box center [36, 46] width 22 height 12
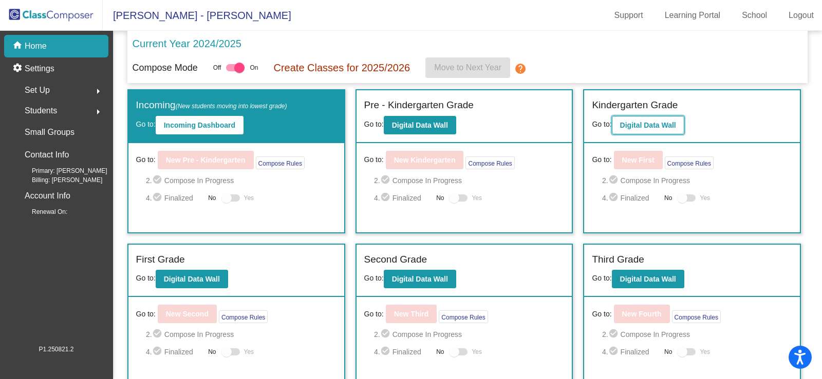
click at [661, 124] on b "Digital Data Wall" at bounding box center [648, 125] width 56 height 8
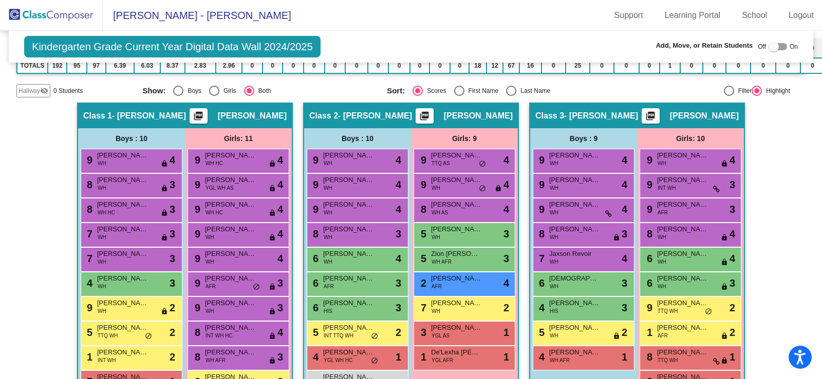
scroll to position [359, 0]
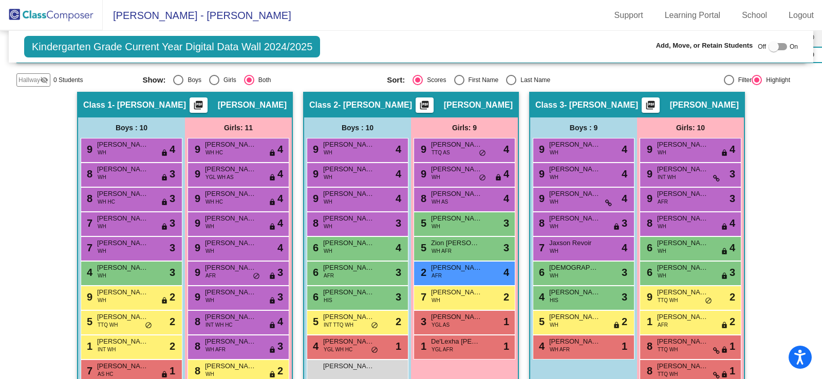
click at [772, 50] on div at bounding box center [773, 47] width 10 height 10
checkbox input "true"
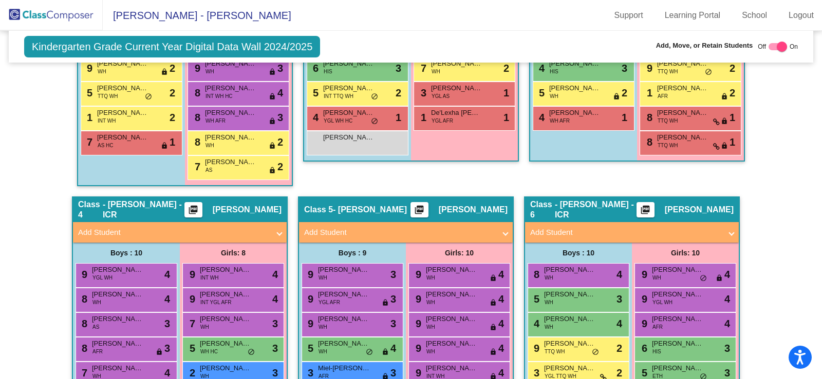
scroll to position [616, 0]
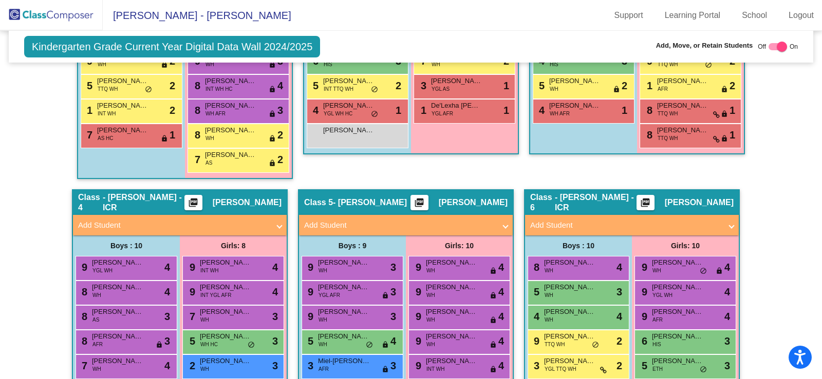
click at [244, 226] on mat-panel-title "Add Student" at bounding box center [173, 226] width 191 height 12
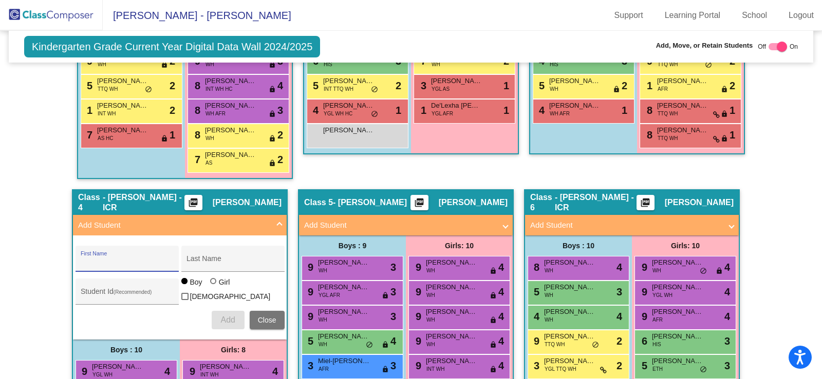
click at [137, 263] on input "First Name" at bounding box center [127, 263] width 92 height 8
type input "[PERSON_NAME]"
type input "Gers"
click at [210, 284] on div at bounding box center [213, 281] width 6 height 6
click at [214, 287] on input "Girl" at bounding box center [214, 287] width 1 height 1
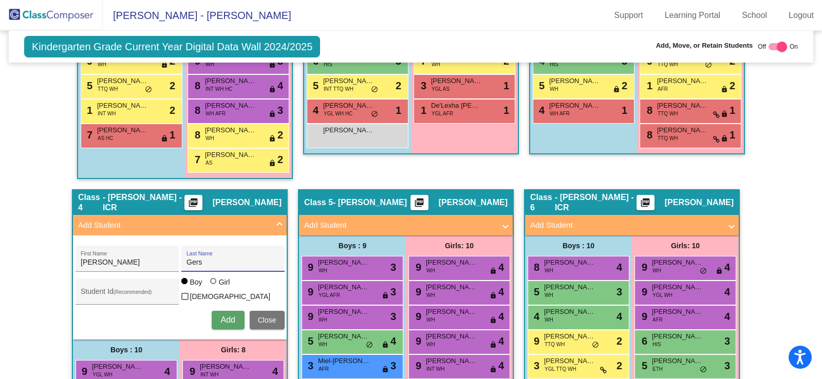
radio input "true"
click at [223, 316] on span "Add" at bounding box center [227, 320] width 14 height 9
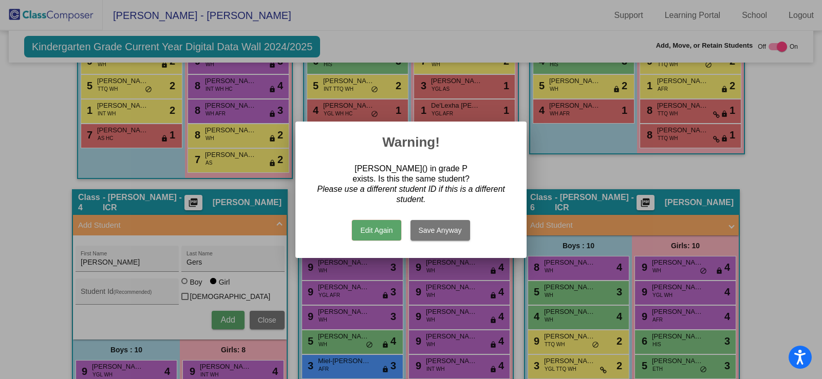
click at [435, 232] on button "Save Anyway" at bounding box center [440, 230] width 60 height 21
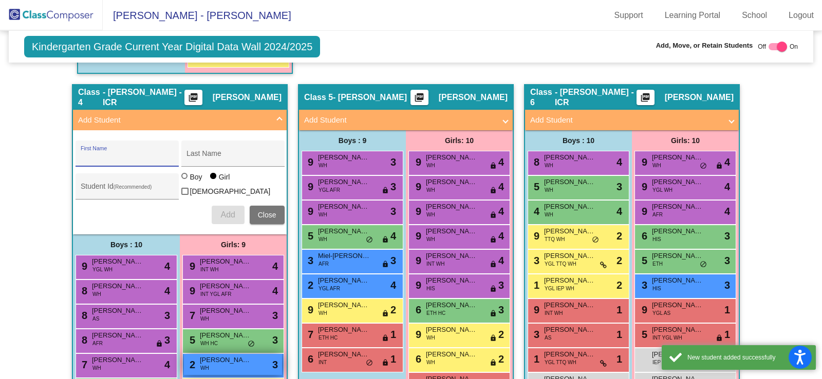
scroll to position [873, 0]
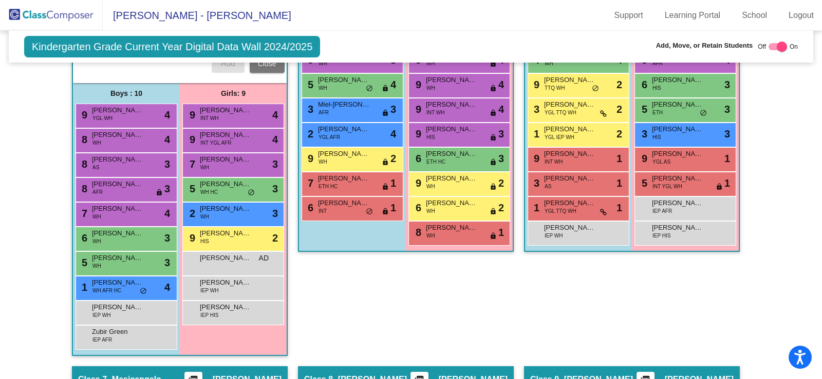
click at [776, 50] on div at bounding box center [781, 47] width 10 height 10
checkbox input "false"
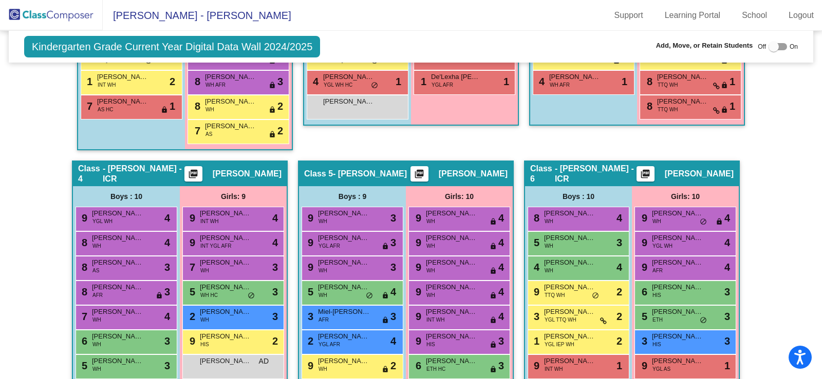
scroll to position [596, 0]
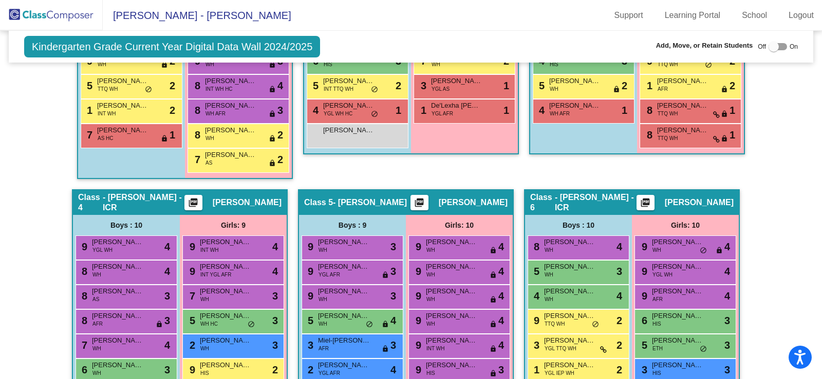
click at [381, 171] on div "Class 2 - Cielinski picture_as_pdf Tyla Cielinski Add Student First Name Last N…" at bounding box center [411, 23] width 216 height 334
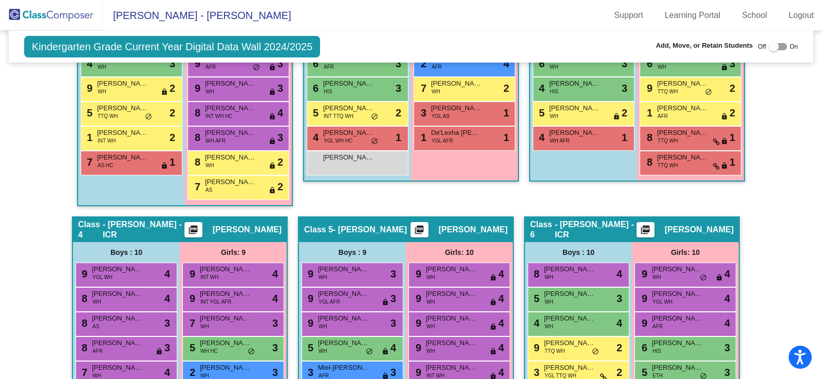
scroll to position [493, 0]
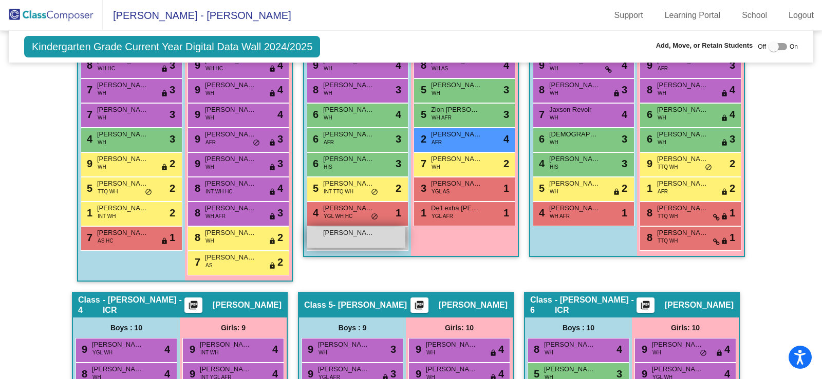
click at [333, 241] on div "Sahim Brittingham lock do_not_disturb_alt" at bounding box center [356, 237] width 98 height 21
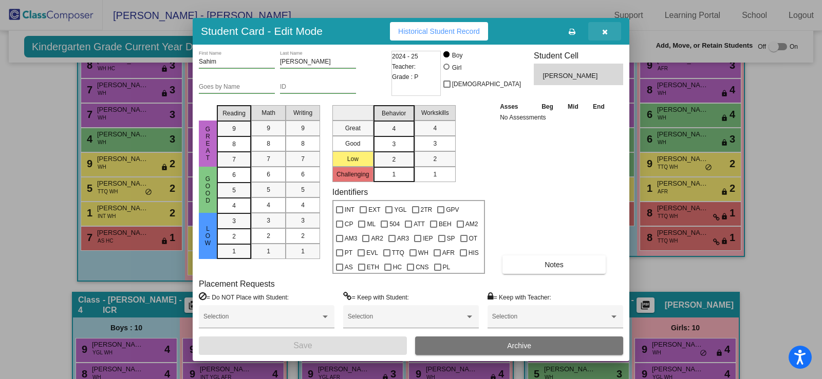
click at [605, 36] on button "button" at bounding box center [604, 31] width 33 height 18
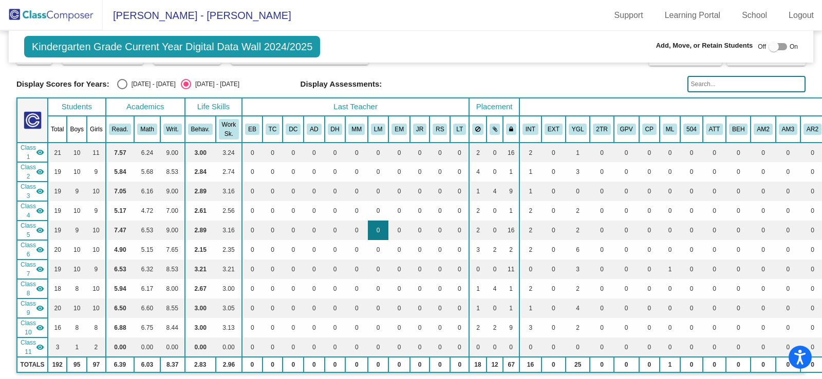
scroll to position [0, 0]
